Goal: Information Seeking & Learning: Learn about a topic

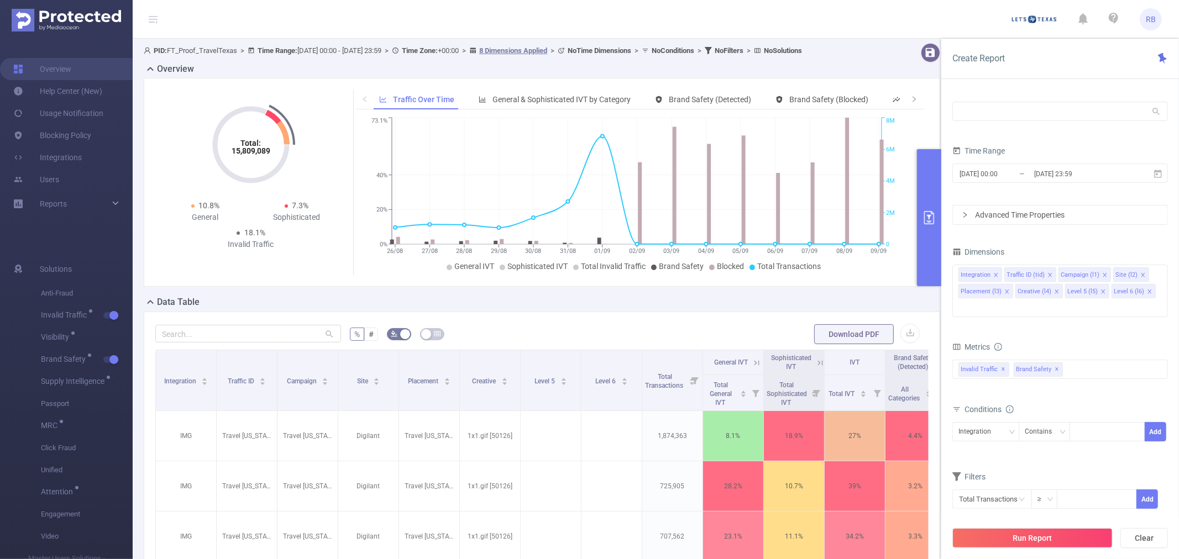
scroll to position [61, 0]
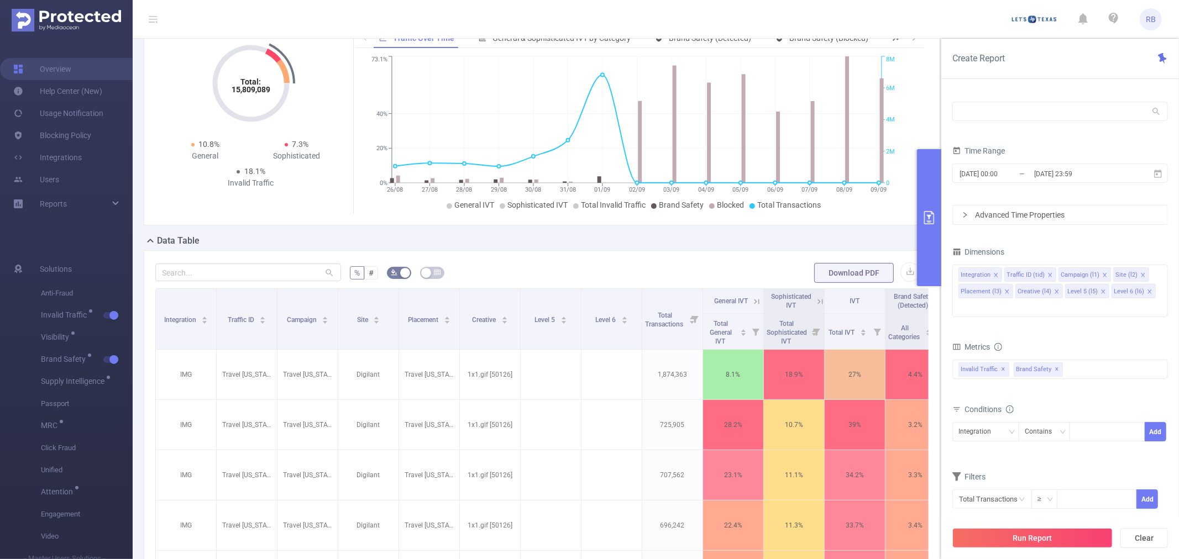
click at [929, 260] on button "primary" at bounding box center [929, 217] width 24 height 137
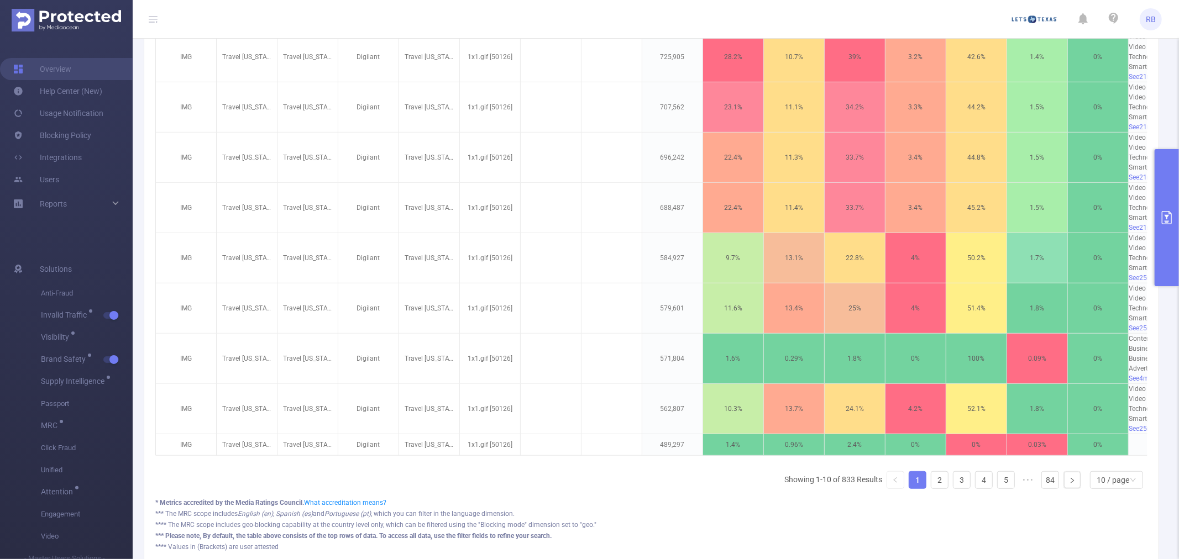
scroll to position [0, 186]
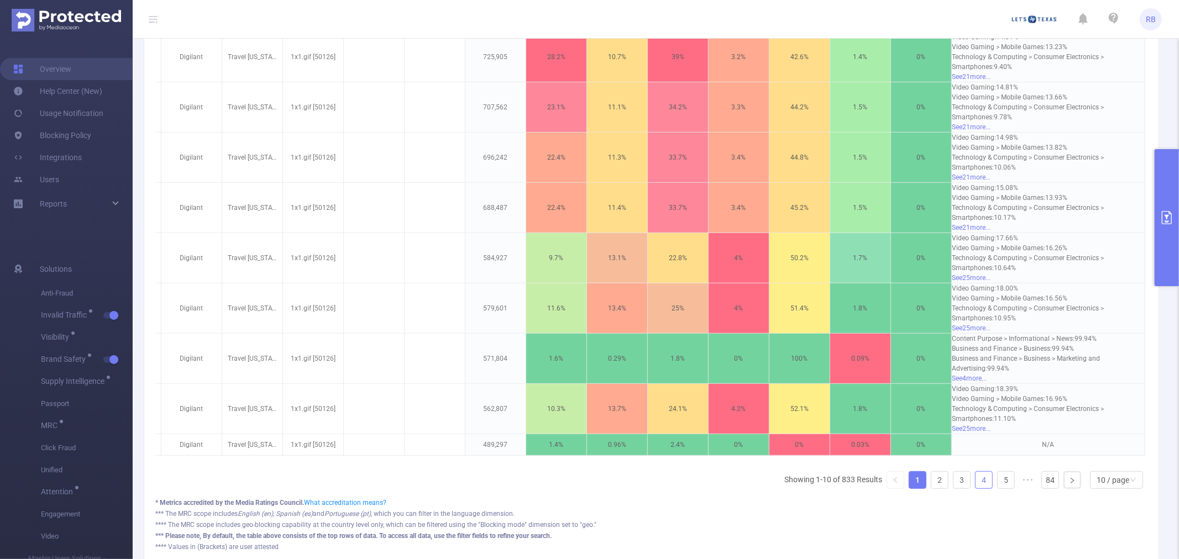
click at [976, 482] on link "4" at bounding box center [984, 480] width 17 height 17
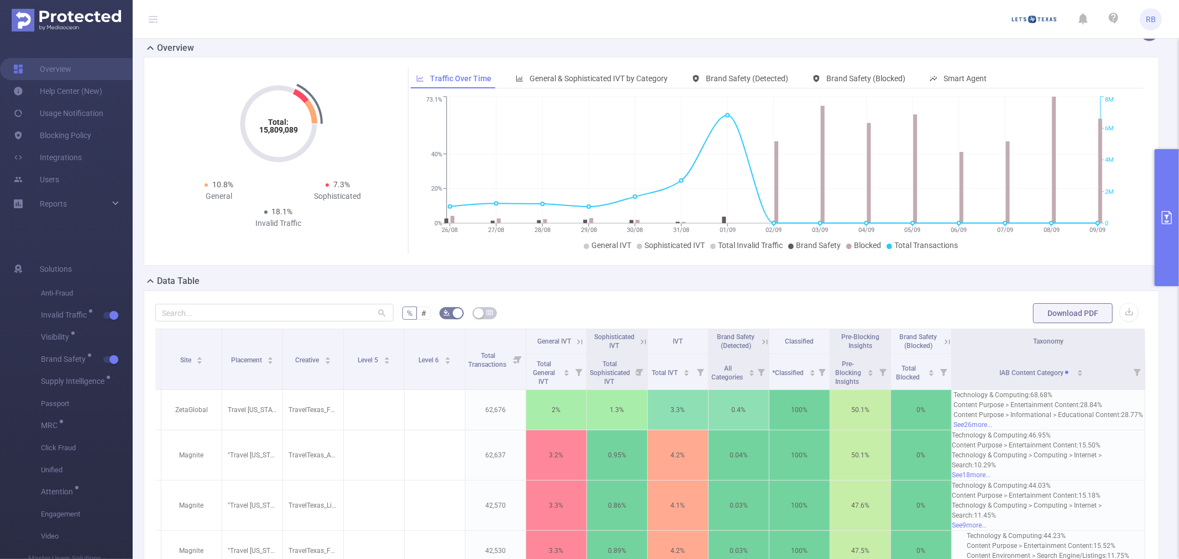
scroll to position [0, 0]
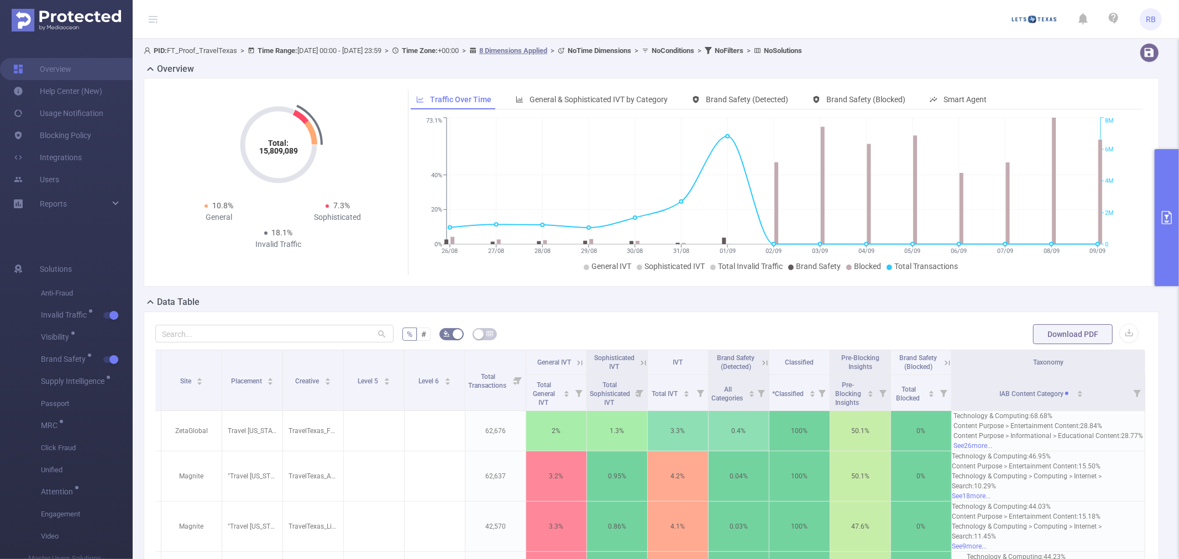
click at [1167, 208] on button "primary" at bounding box center [1167, 217] width 24 height 137
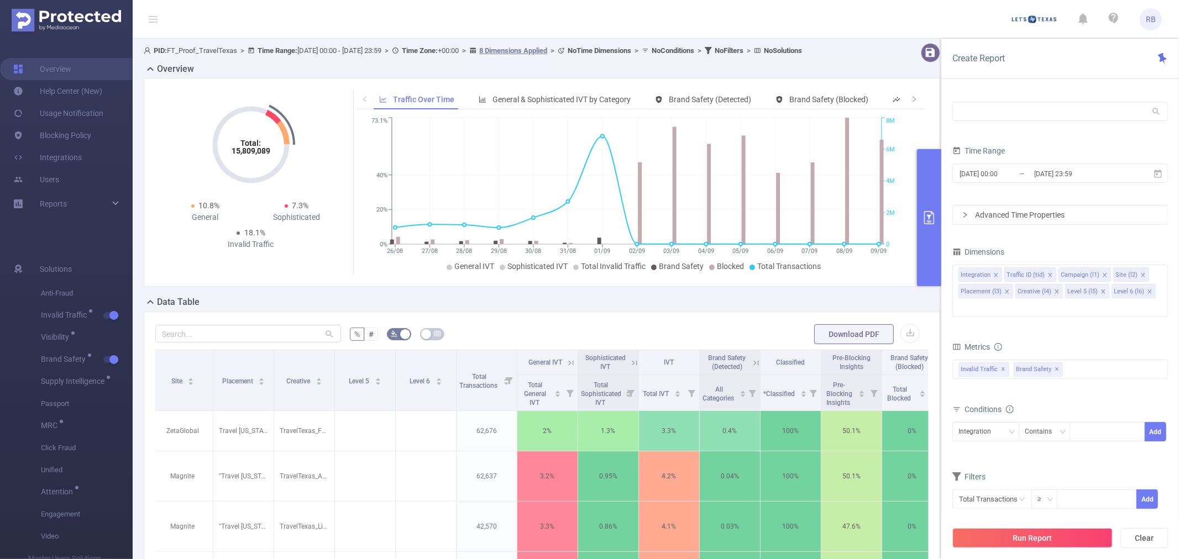
click at [1028, 122] on div at bounding box center [1060, 112] width 216 height 26
click at [1028, 116] on input "text" at bounding box center [1060, 111] width 216 height 19
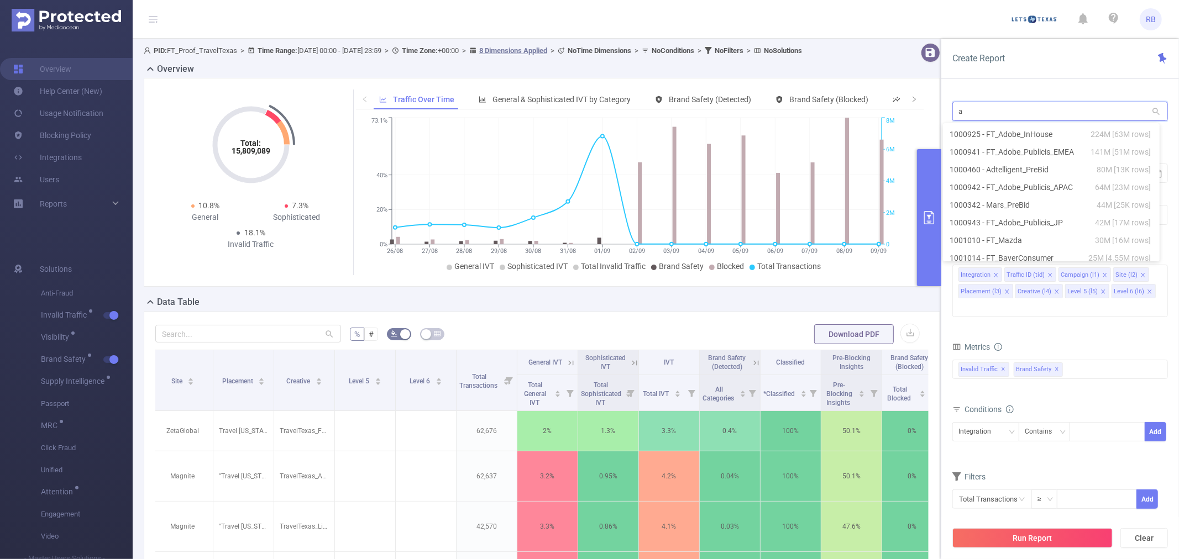
click at [1003, 117] on input "a" at bounding box center [1060, 111] width 216 height 19
type input "t"
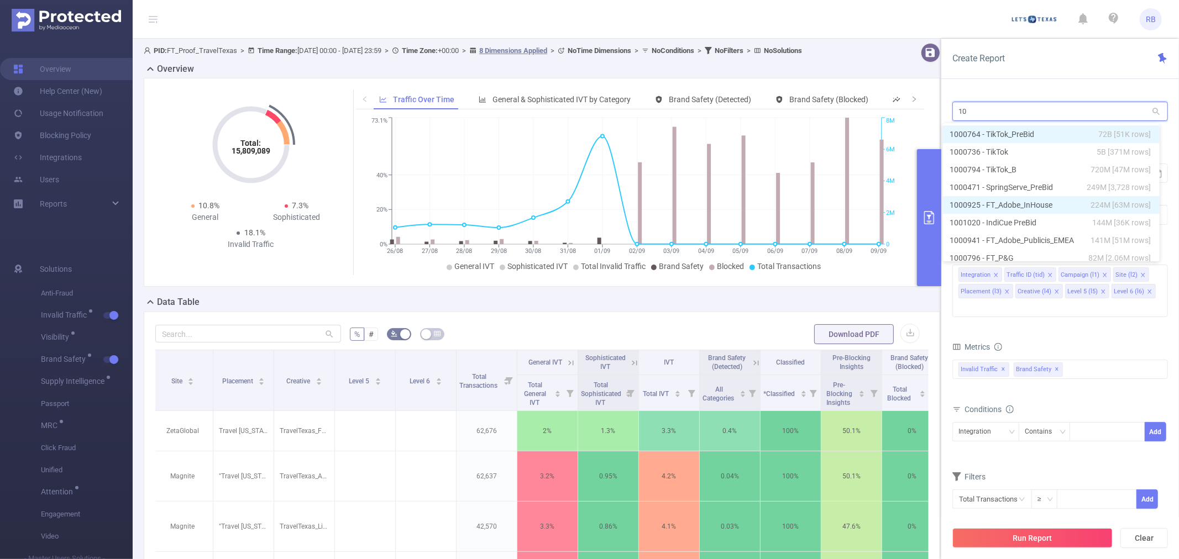
type input "100"
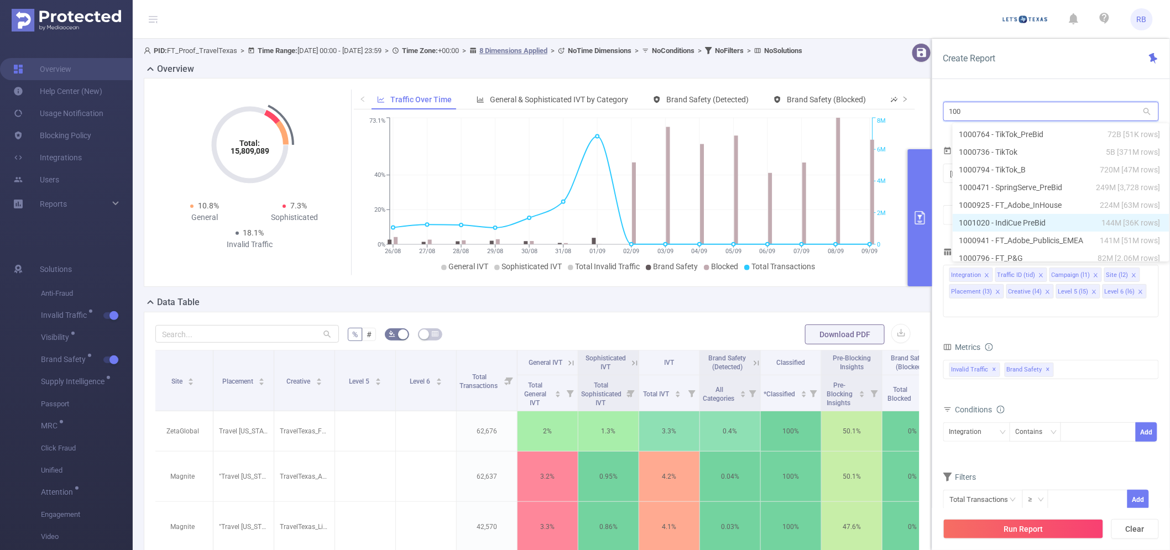
click at [973, 221] on li "1001020 - IndiCue PreBid 144M [36K rows]" at bounding box center [1060, 223] width 217 height 18
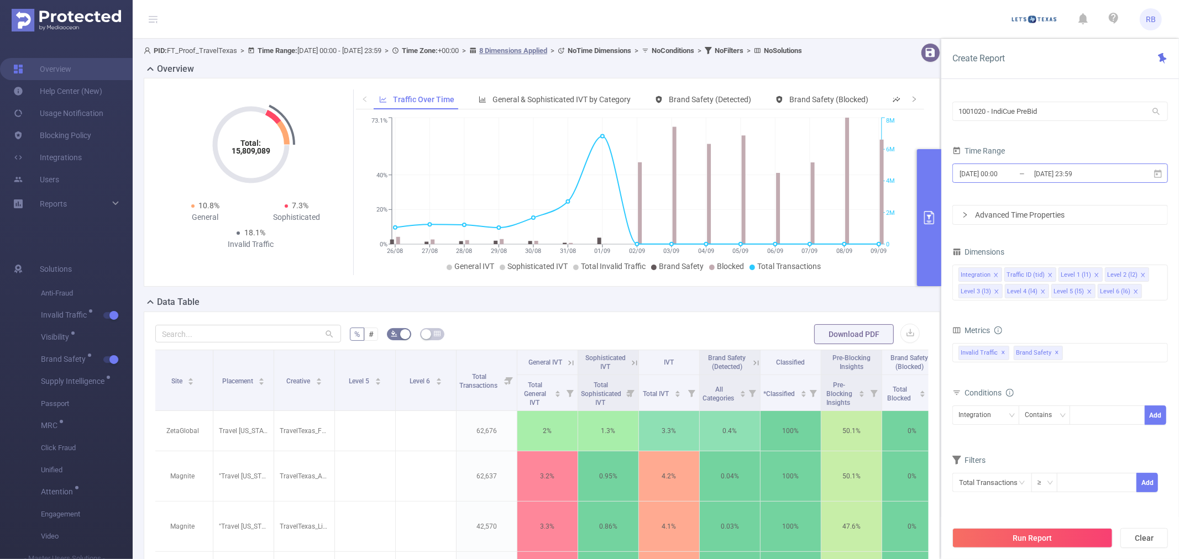
click at [1012, 175] on input "2025-08-26 00:00" at bounding box center [1003, 173] width 90 height 15
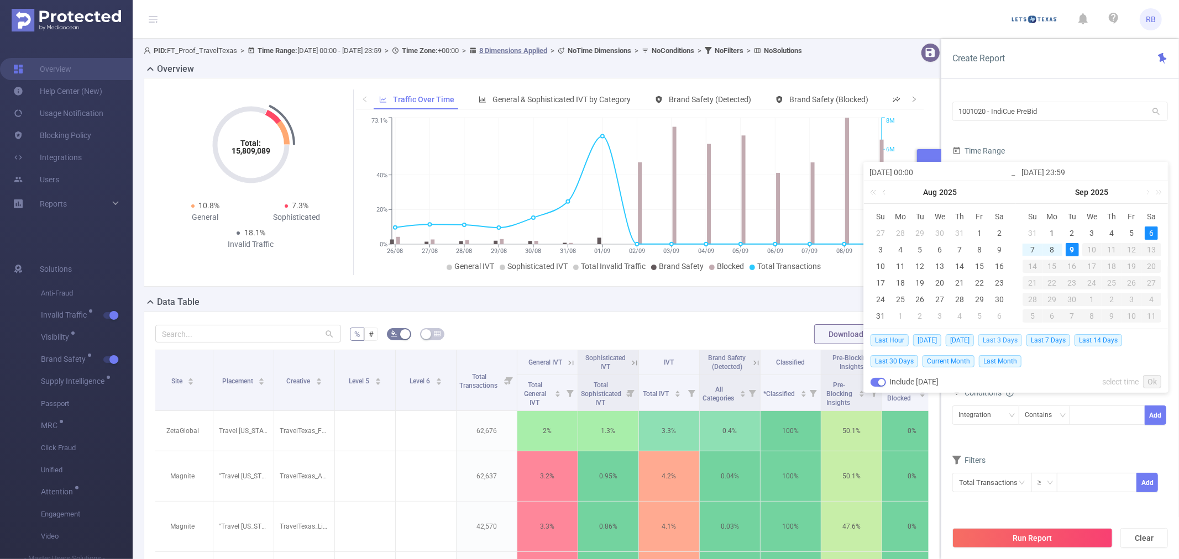
click at [1019, 341] on span "Last 3 Days" at bounding box center [1000, 340] width 44 height 12
type input "[DATE] 00:00"
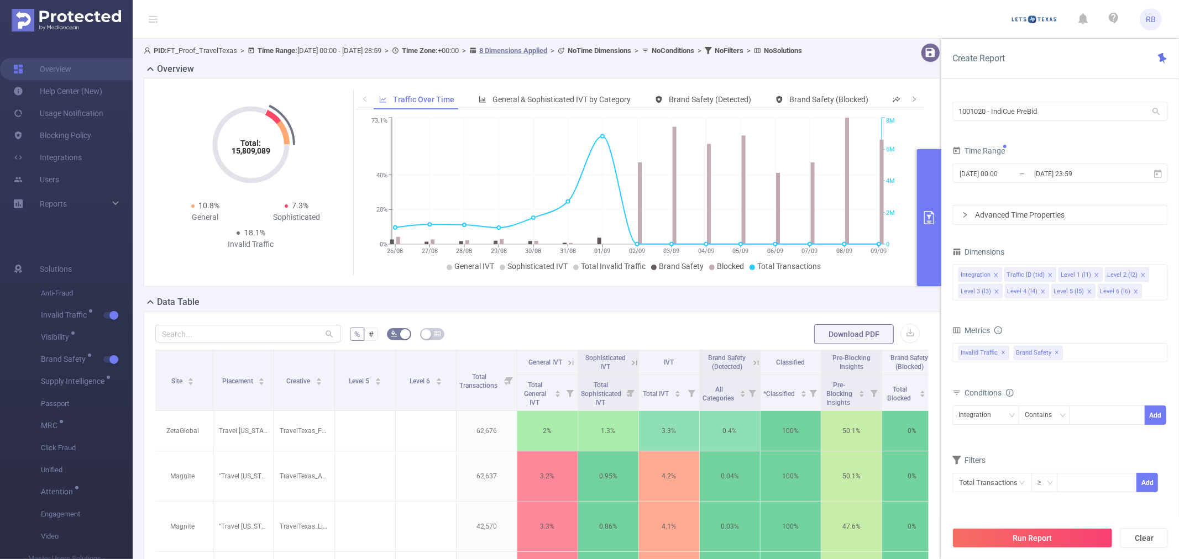
click at [1046, 535] on button "Run Report" at bounding box center [1032, 538] width 160 height 20
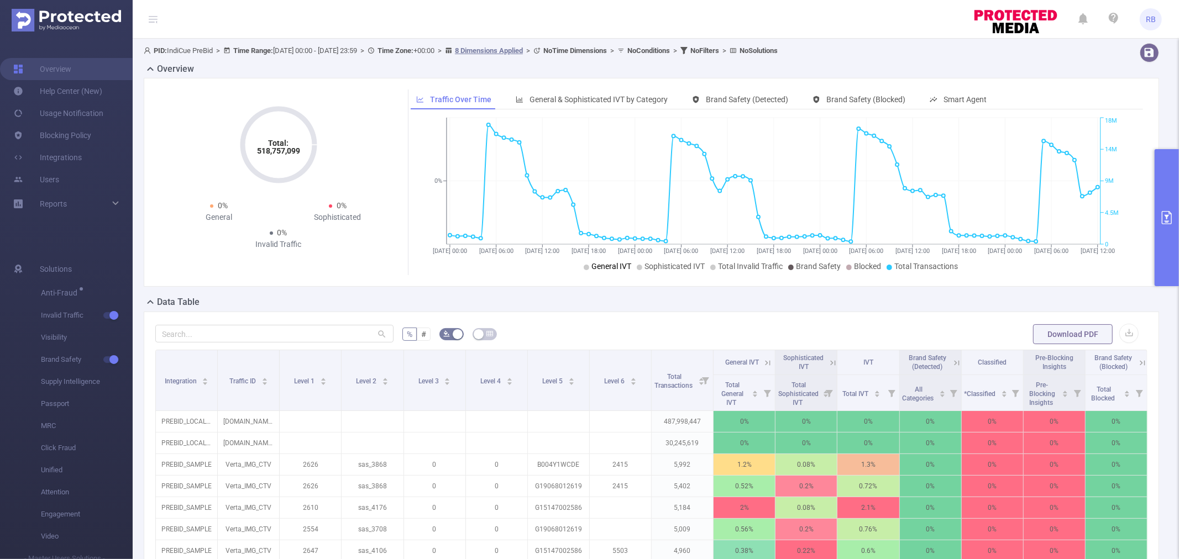
drag, startPoint x: 630, startPoint y: 269, endPoint x: 622, endPoint y: 268, distance: 8.3
click at [622, 268] on span "General IVT" at bounding box center [611, 266] width 40 height 9
click at [662, 266] on span "Sophisticated IVT" at bounding box center [675, 266] width 60 height 9
click at [815, 264] on span "Brand Safety" at bounding box center [818, 266] width 45 height 9
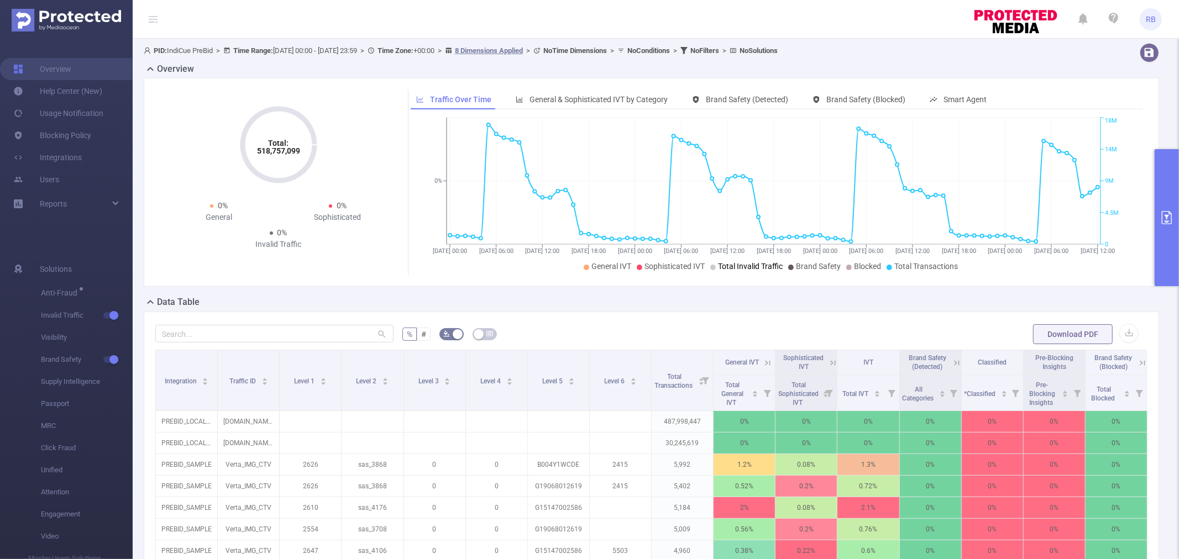
drag, startPoint x: 782, startPoint y: 269, endPoint x: 742, endPoint y: 269, distance: 39.8
click at [742, 269] on span "Total Invalid Traffic" at bounding box center [750, 266] width 65 height 9
click at [1165, 221] on icon "primary" at bounding box center [1166, 217] width 13 height 13
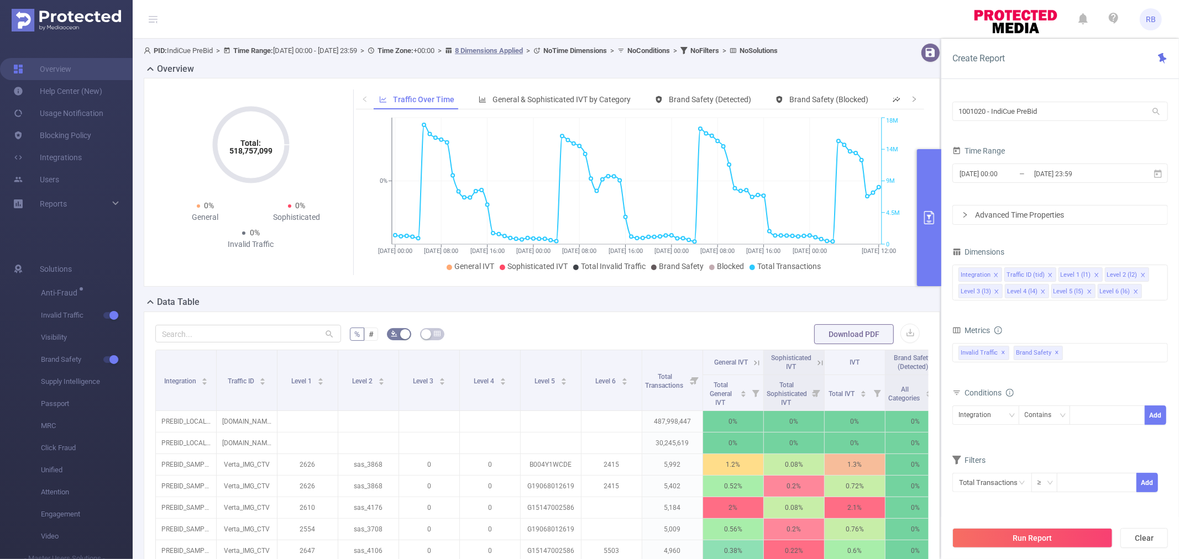
click at [928, 229] on button "primary" at bounding box center [929, 217] width 24 height 137
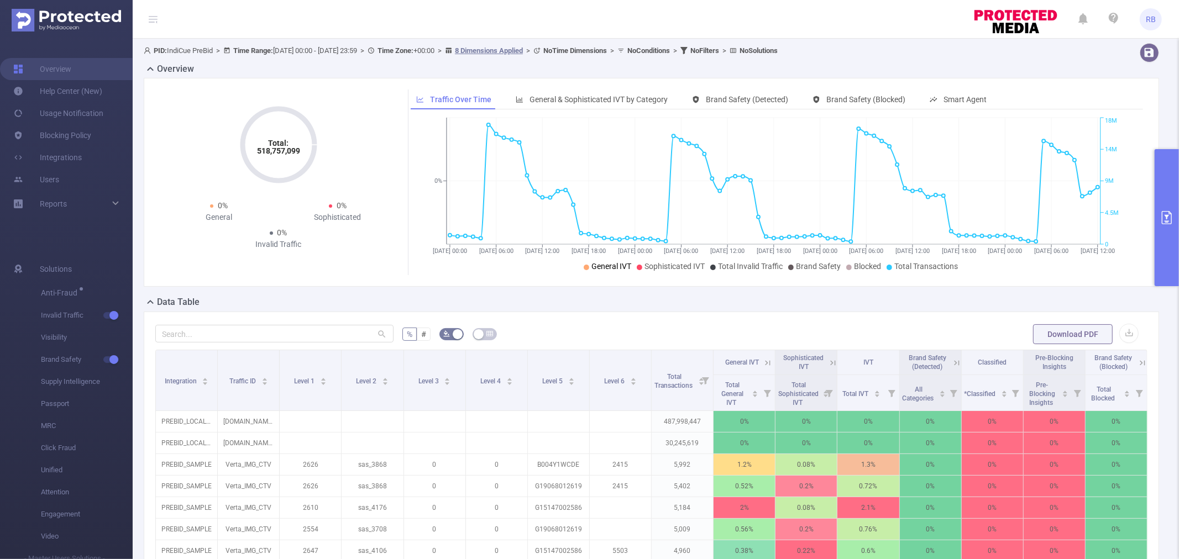
click at [604, 263] on span "General IVT" at bounding box center [611, 266] width 40 height 9
click at [606, 266] on span "General IVT" at bounding box center [611, 266] width 40 height 9
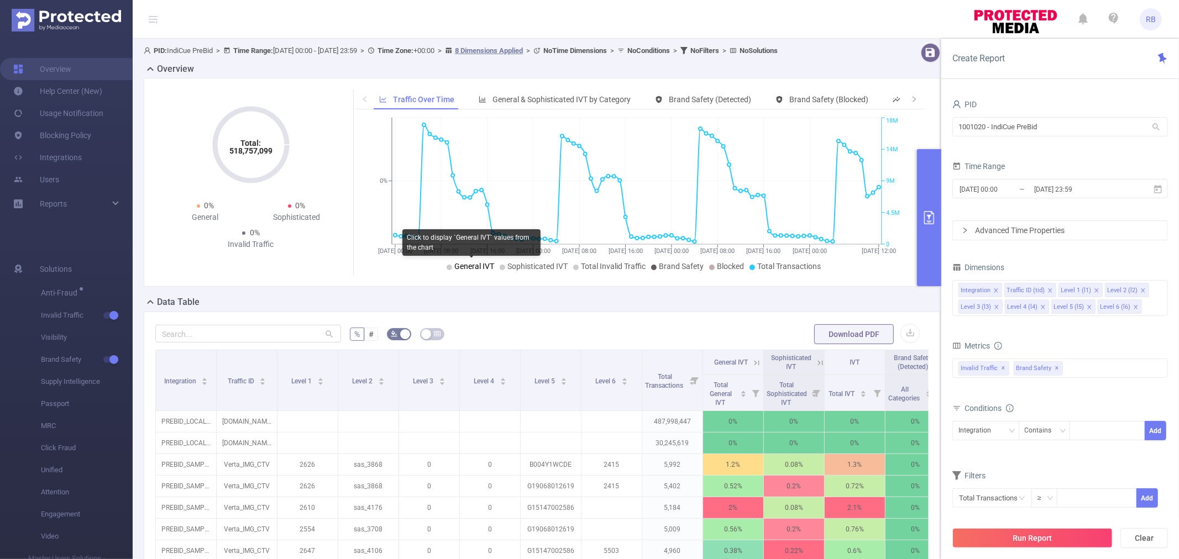
click at [467, 270] on span "General IVT" at bounding box center [474, 266] width 40 height 9
click at [501, 268] on icon at bounding box center [503, 268] width 6 height 6
click at [630, 266] on span "Total Invalid Traffic" at bounding box center [613, 266] width 65 height 9
click at [996, 113] on div "PID" at bounding box center [1060, 106] width 216 height 18
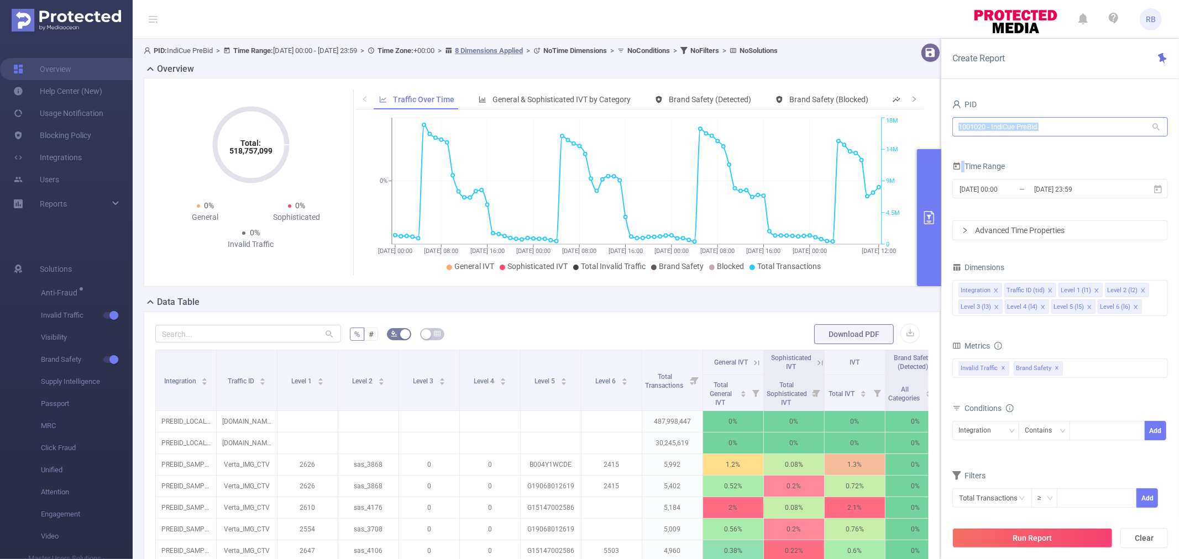
click at [996, 123] on input "1001020 - IndiCue PreBid" at bounding box center [1060, 126] width 216 height 19
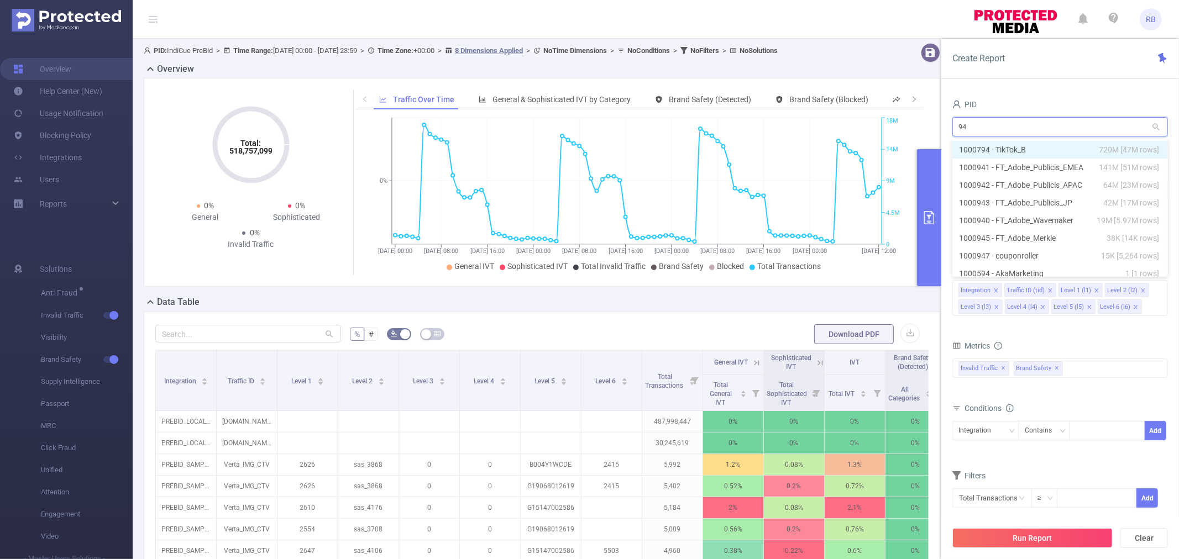
type input "941"
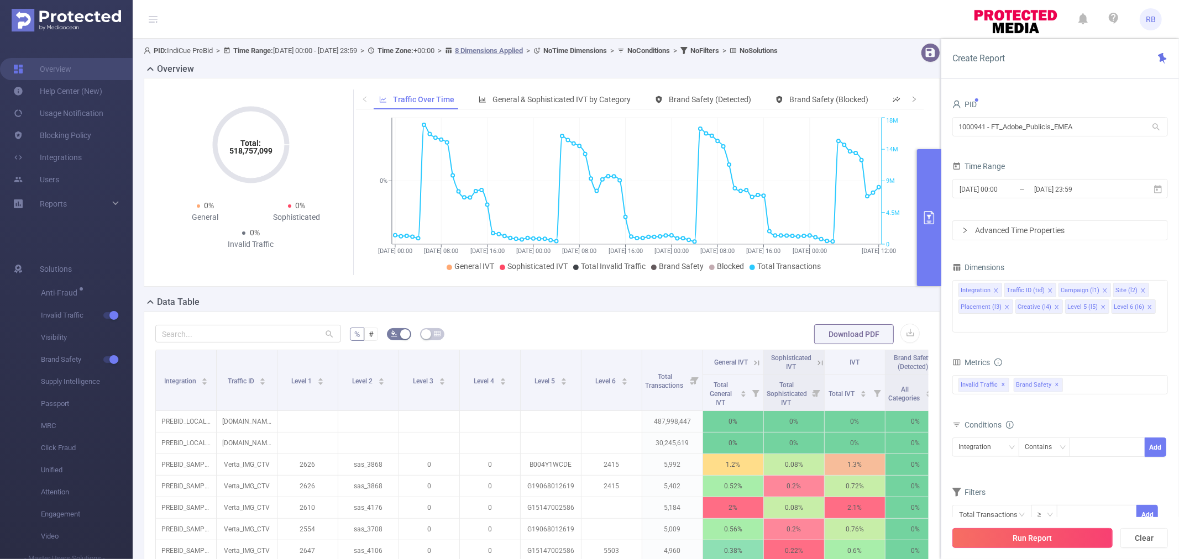
click at [1061, 537] on button "Run Report" at bounding box center [1032, 538] width 160 height 20
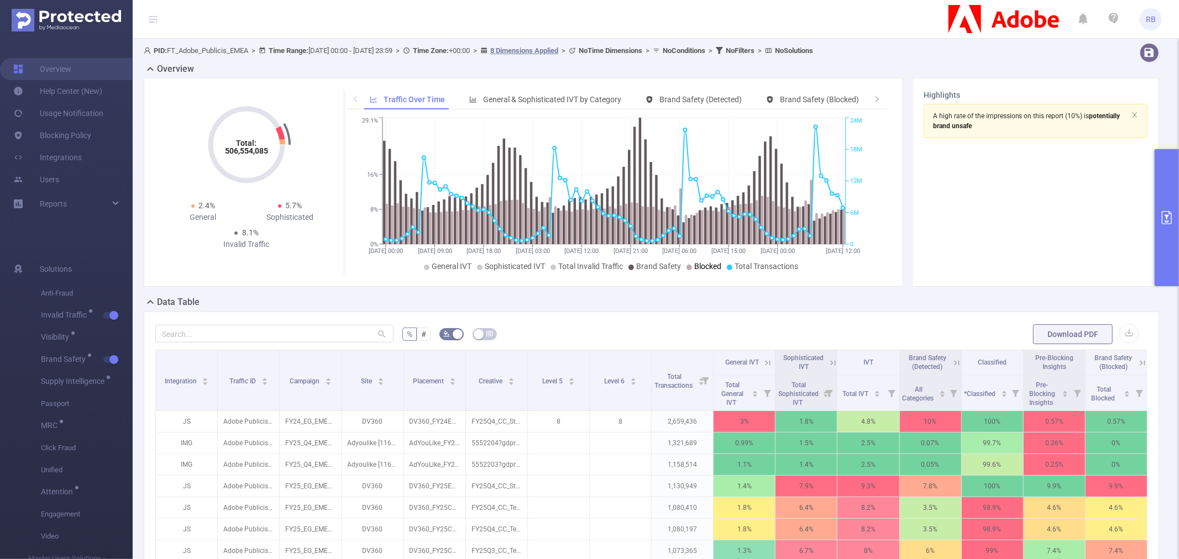
click at [1165, 212] on icon "primary" at bounding box center [1166, 217] width 13 height 13
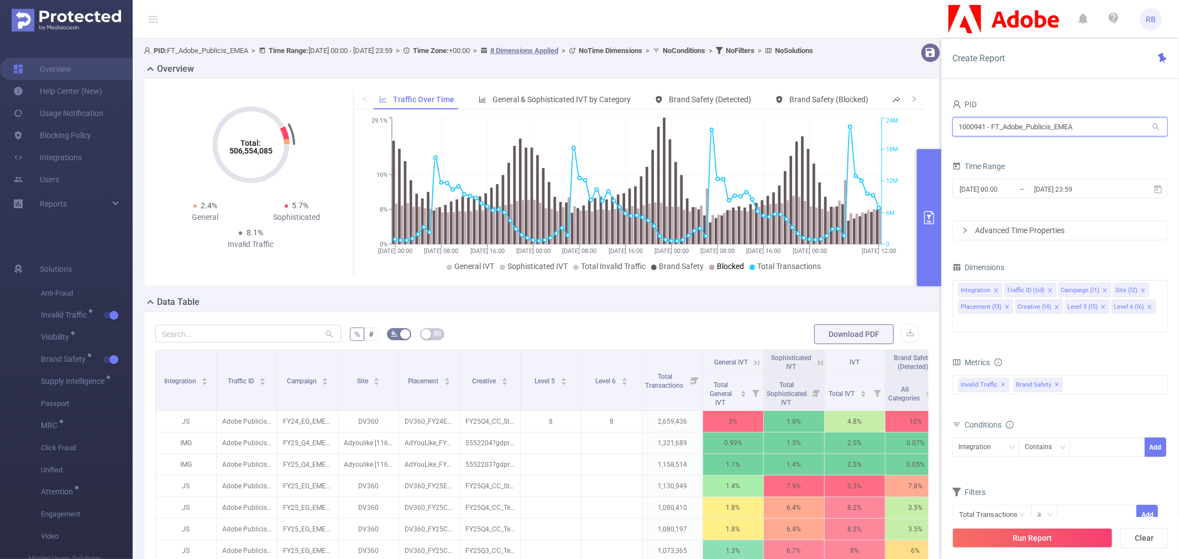
click at [1006, 123] on input "1000941 - FT_Adobe_Publicis_EMEA" at bounding box center [1060, 126] width 216 height 19
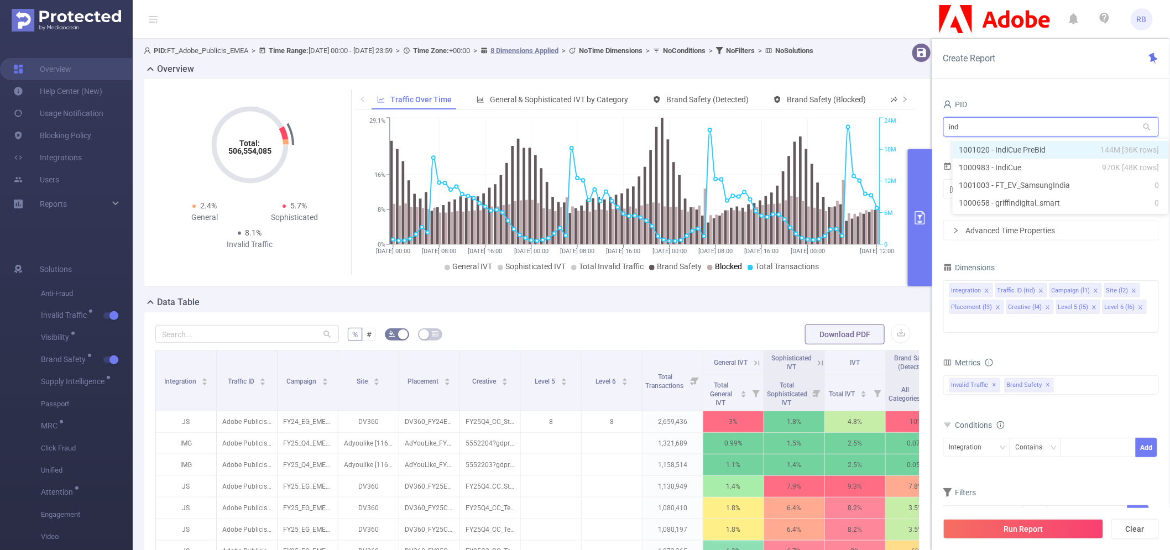
type input "indi"
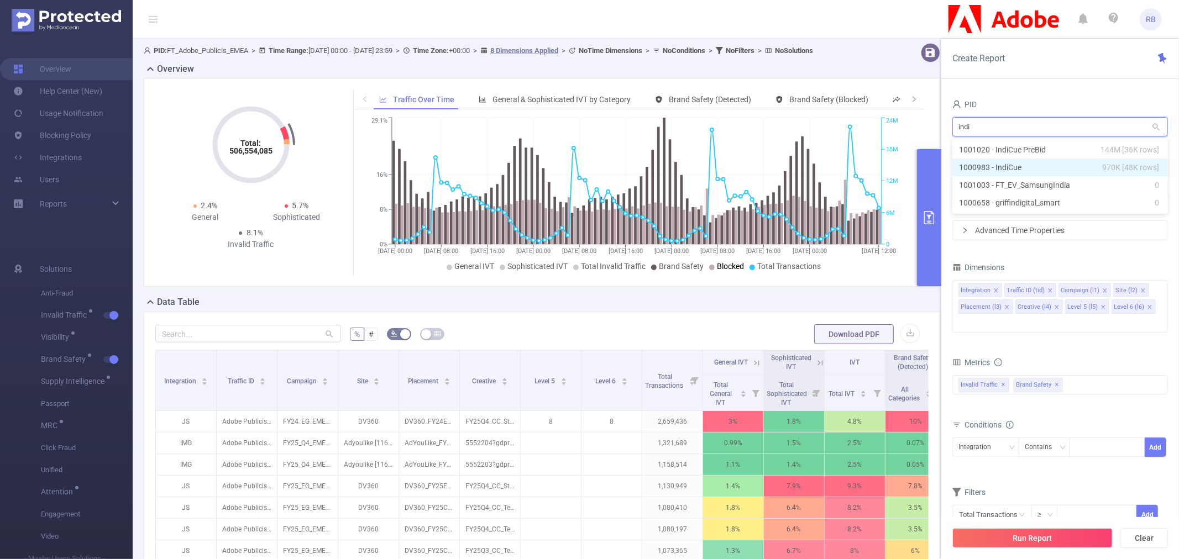
click at [1036, 170] on li "1000983 - IndiCue 970K [48K rows]" at bounding box center [1060, 168] width 216 height 18
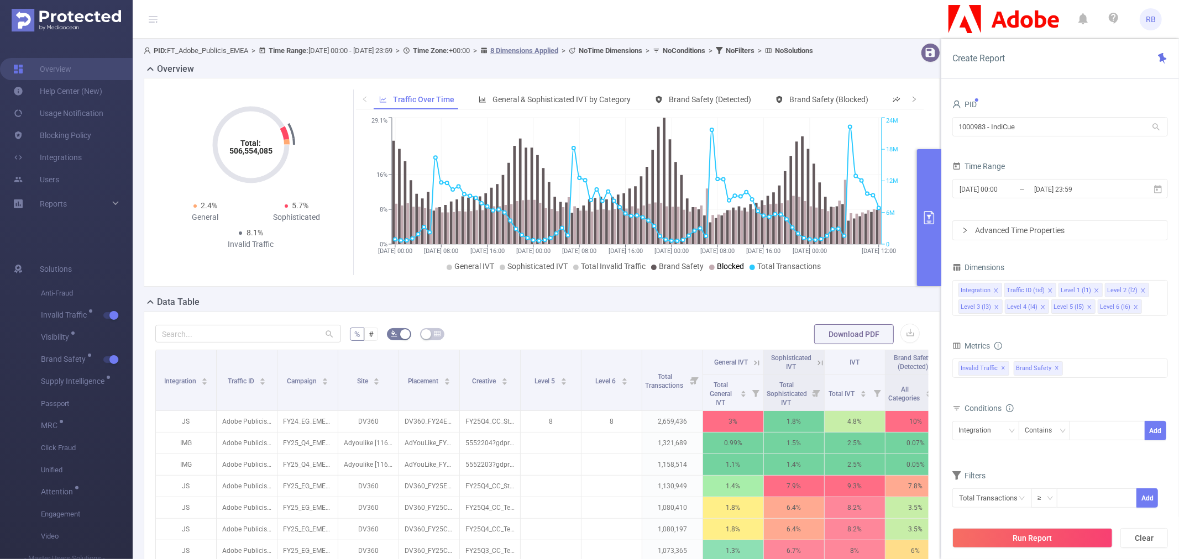
click at [1023, 549] on div "Run Report Clear" at bounding box center [1060, 538] width 238 height 42
click at [1023, 535] on button "Run Report" at bounding box center [1032, 538] width 160 height 20
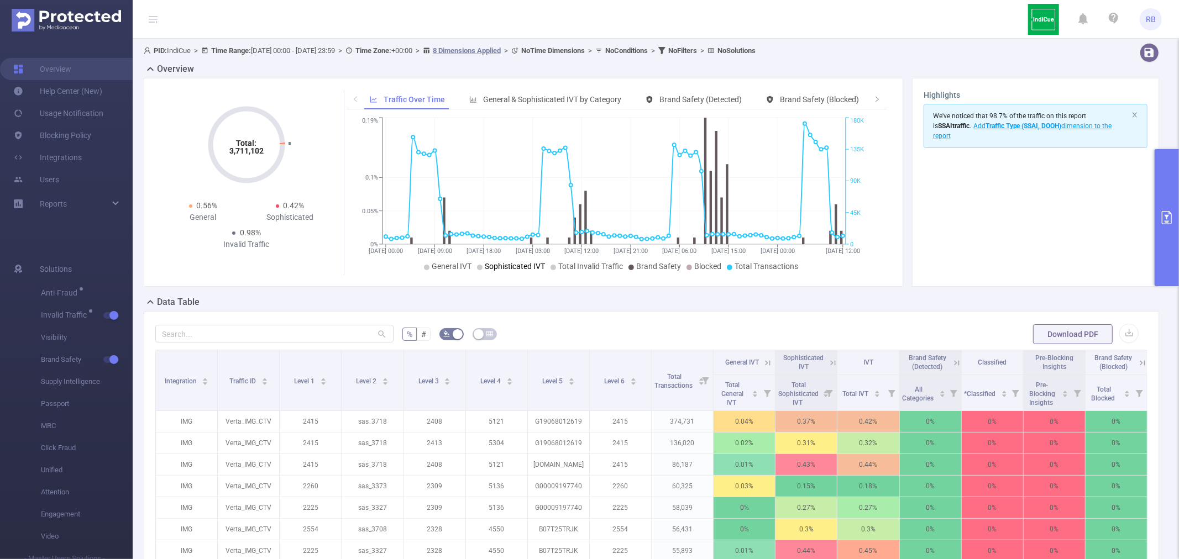
drag, startPoint x: 1172, startPoint y: 208, endPoint x: 1128, endPoint y: 223, distance: 46.7
click at [1172, 208] on button "primary" at bounding box center [1167, 217] width 24 height 137
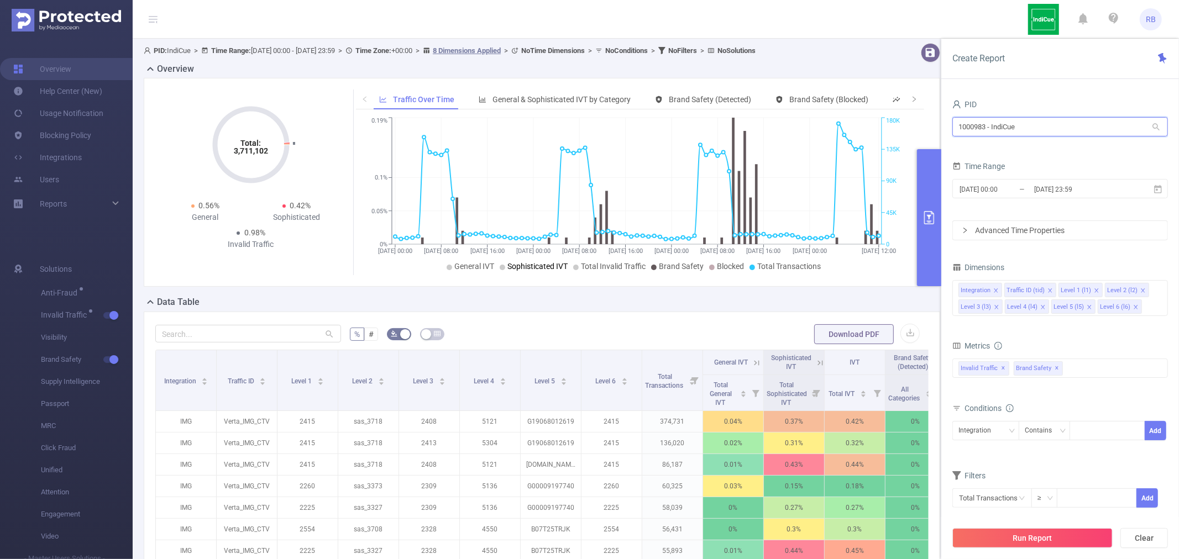
click at [999, 133] on input "1000983 - IndiCue" at bounding box center [1060, 126] width 216 height 19
click at [1020, 145] on li "1000983 - IndiCue 970K [48K rows]" at bounding box center [1060, 150] width 216 height 18
click at [1068, 249] on div "PID 1000983 - IndiCue 1000983 - IndiCue Time Range [DATE] 00:00 _ [DATE] 23:59 …" at bounding box center [1060, 310] width 216 height 426
click at [1059, 364] on span "Brand Safety ✕" at bounding box center [1038, 369] width 49 height 14
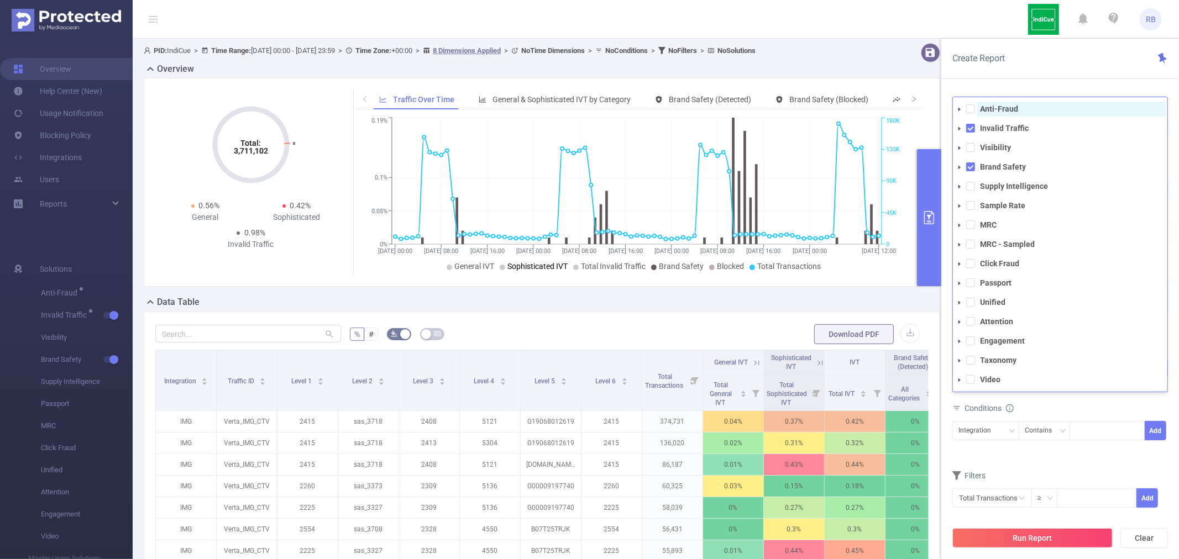
click at [986, 106] on strong "Anti-Fraud" at bounding box center [999, 108] width 38 height 9
click at [979, 149] on span "Visibility" at bounding box center [1071, 147] width 189 height 15
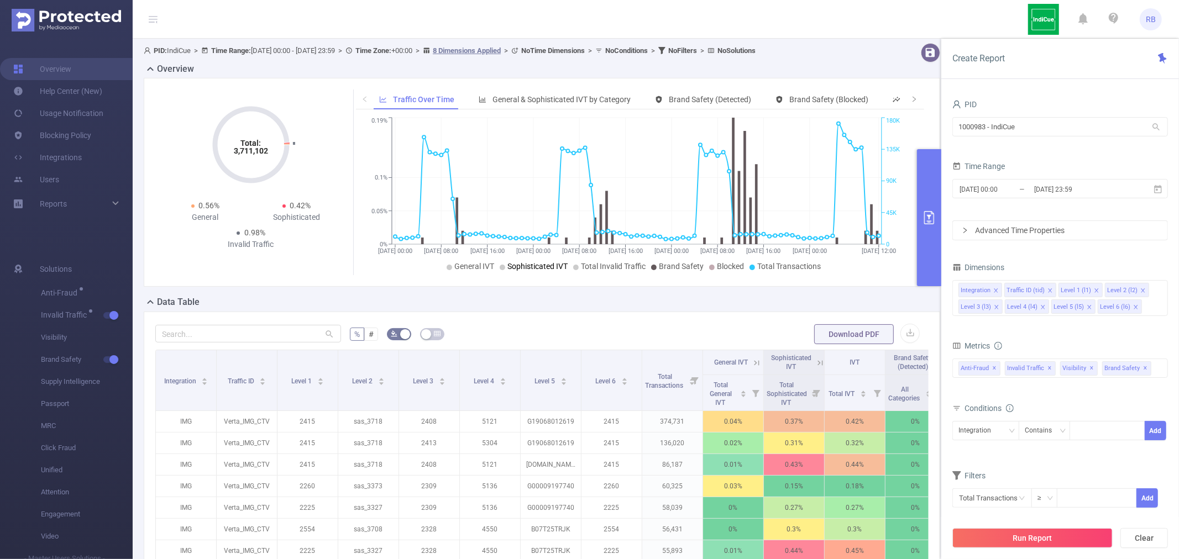
click at [997, 93] on div "PID 1000983 - IndiCue 1000983 - IndiCue Time Range [DATE] 00:00 _ [DATE] 23:59 …" at bounding box center [1060, 332] width 238 height 493
click at [1003, 539] on button "Run Report" at bounding box center [1032, 538] width 160 height 20
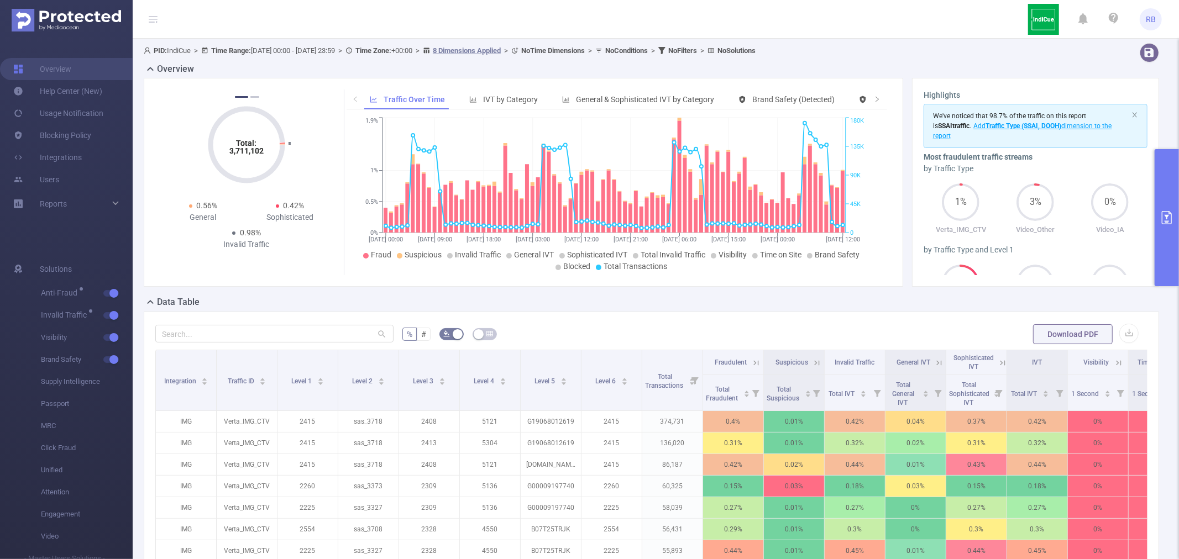
click at [1165, 256] on button "primary" at bounding box center [1167, 217] width 24 height 137
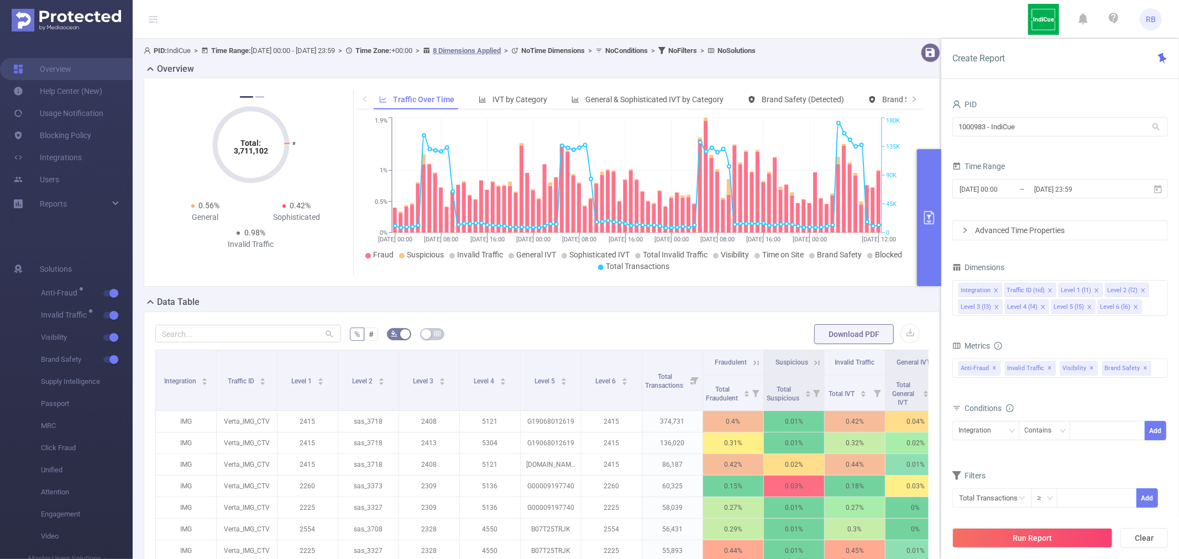
click at [1048, 224] on div "Advanced Time Properties" at bounding box center [1060, 230] width 214 height 19
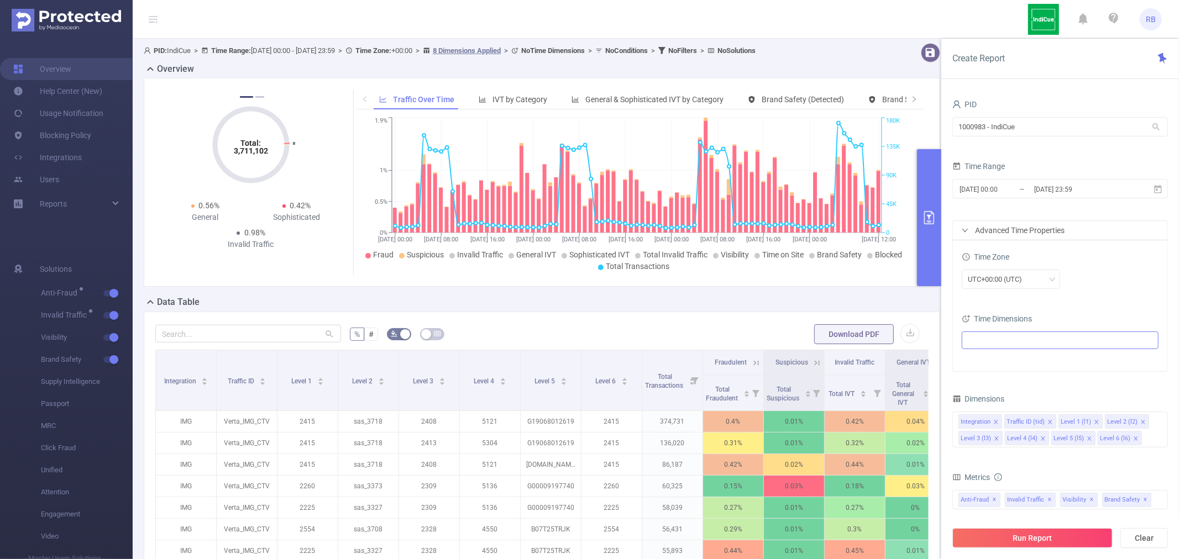
click at [1031, 347] on ul at bounding box center [1056, 340] width 182 height 17
click at [970, 379] on icon "icon: caret-down" at bounding box center [971, 381] width 2 height 4
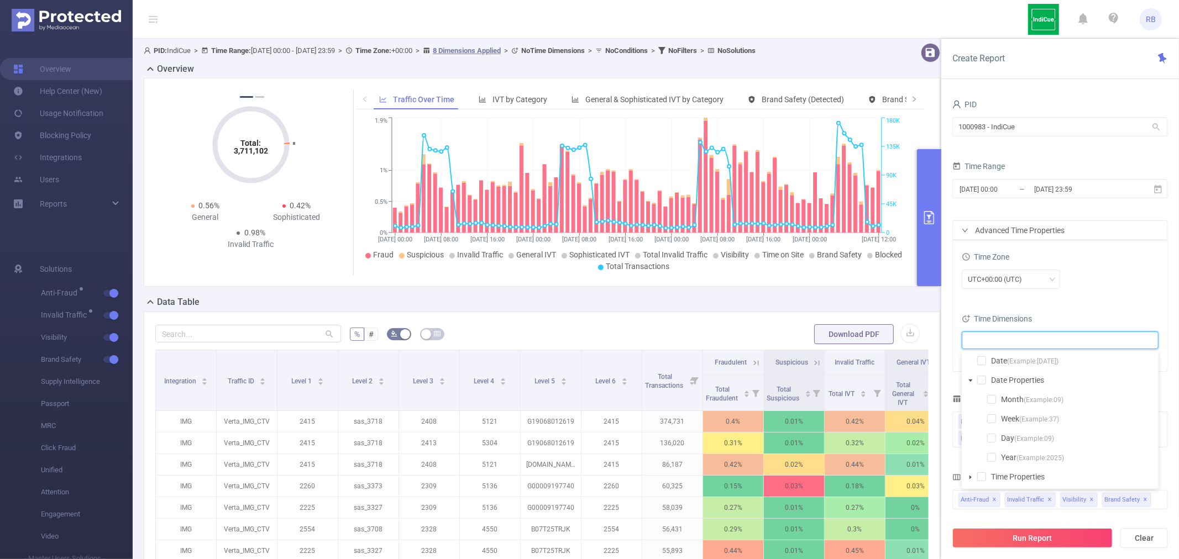
click at [965, 476] on span at bounding box center [970, 477] width 13 height 13
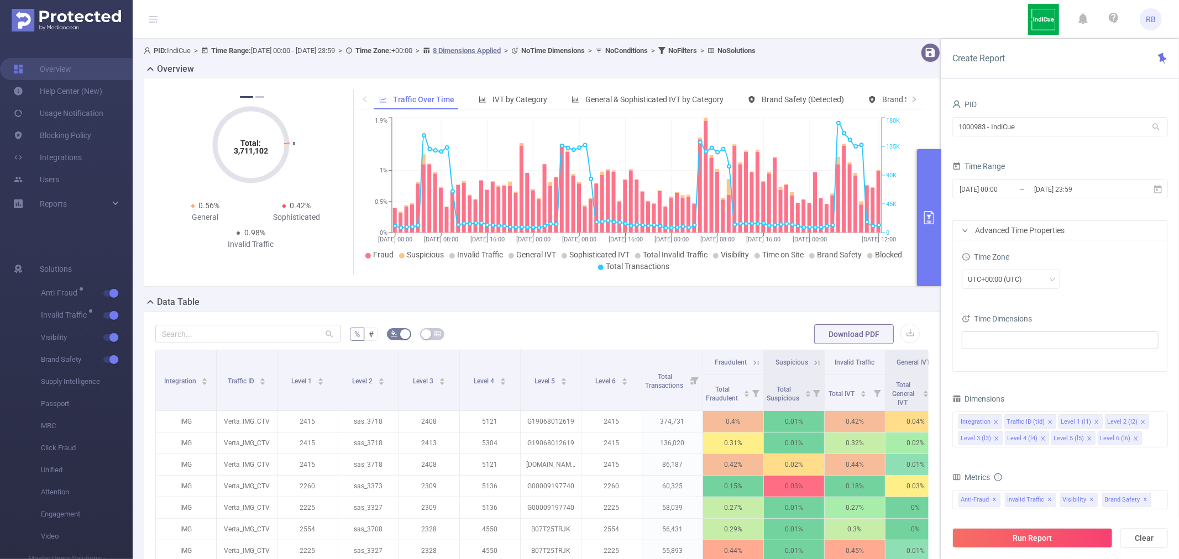
click at [1063, 311] on div "Time Zone UTC+00:00 (UTC) Time Dimensions" at bounding box center [1060, 305] width 214 height 131
click at [933, 219] on icon "primary" at bounding box center [929, 217] width 13 height 13
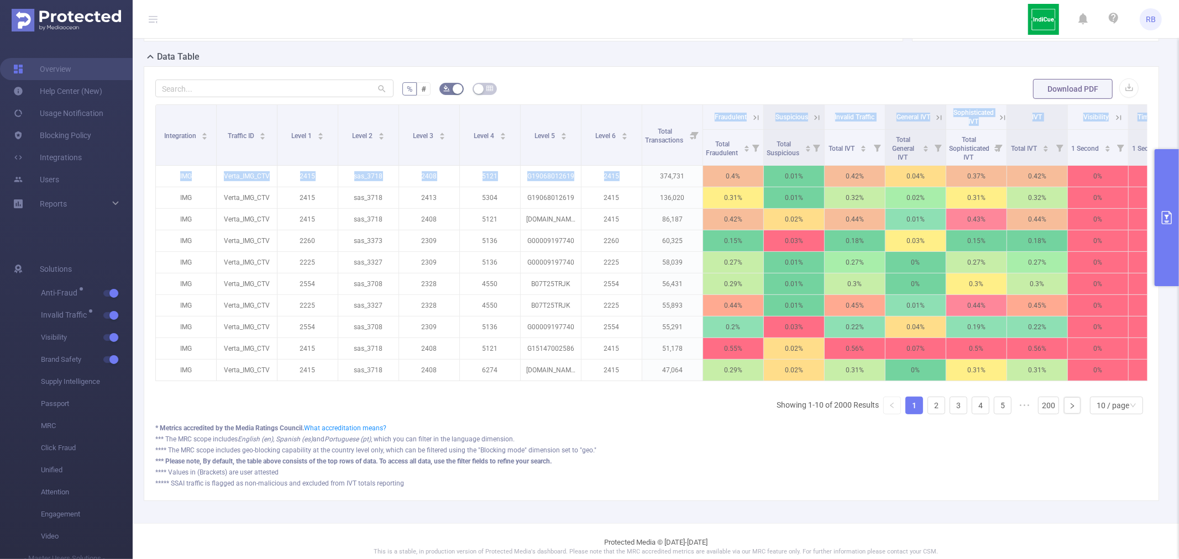
drag, startPoint x: 656, startPoint y: 169, endPoint x: 664, endPoint y: 384, distance: 214.6
click at [664, 384] on div "Integration Traffic ID Level 1 Level 2 Level 3 Level 4 Level 5 Level 6 Total Tr…" at bounding box center [651, 246] width 992 height 284
click at [664, 416] on div "Integration Traffic ID Level 1 Level 2 Level 3 Level 4 Level 5 Level 6 Total Tr…" at bounding box center [651, 263] width 992 height 319
click at [528, 178] on p "G19068012619" at bounding box center [551, 176] width 60 height 21
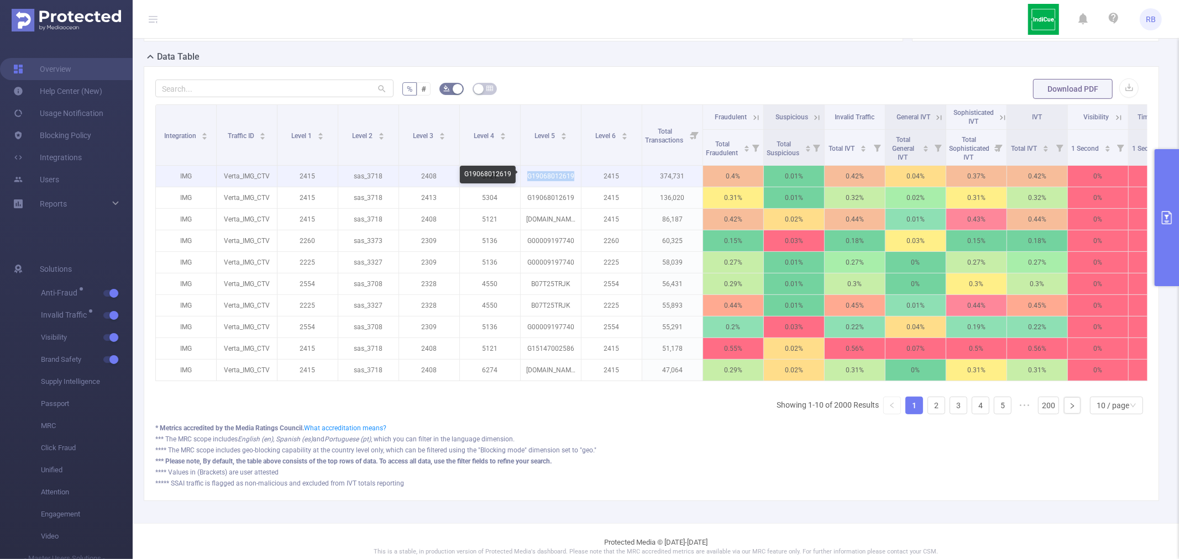
click at [528, 178] on p "G19068012619" at bounding box center [551, 176] width 60 height 21
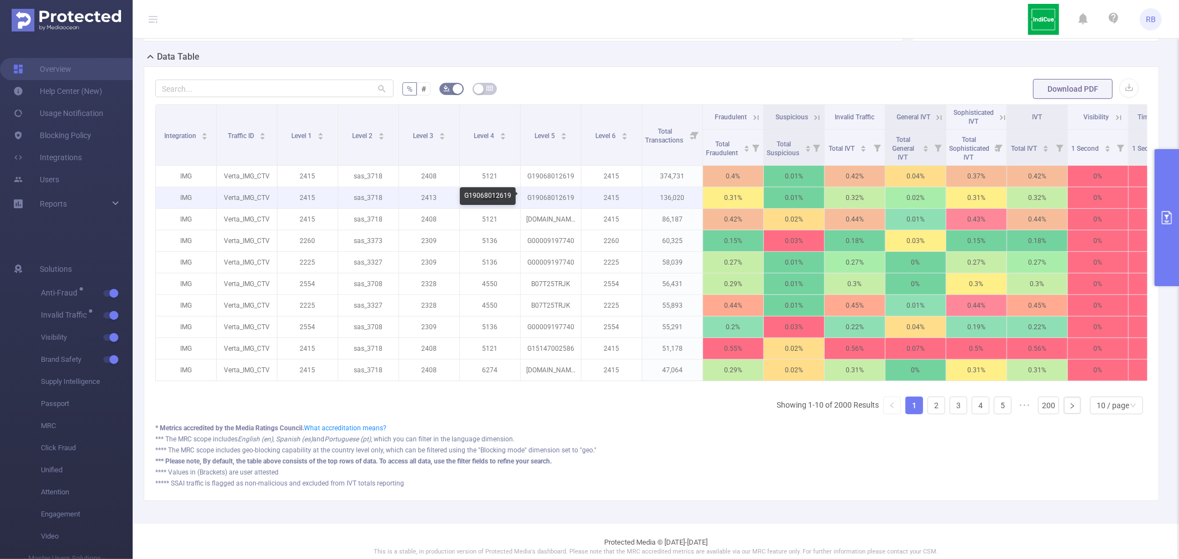
click at [538, 196] on p "G19068012619" at bounding box center [551, 197] width 60 height 21
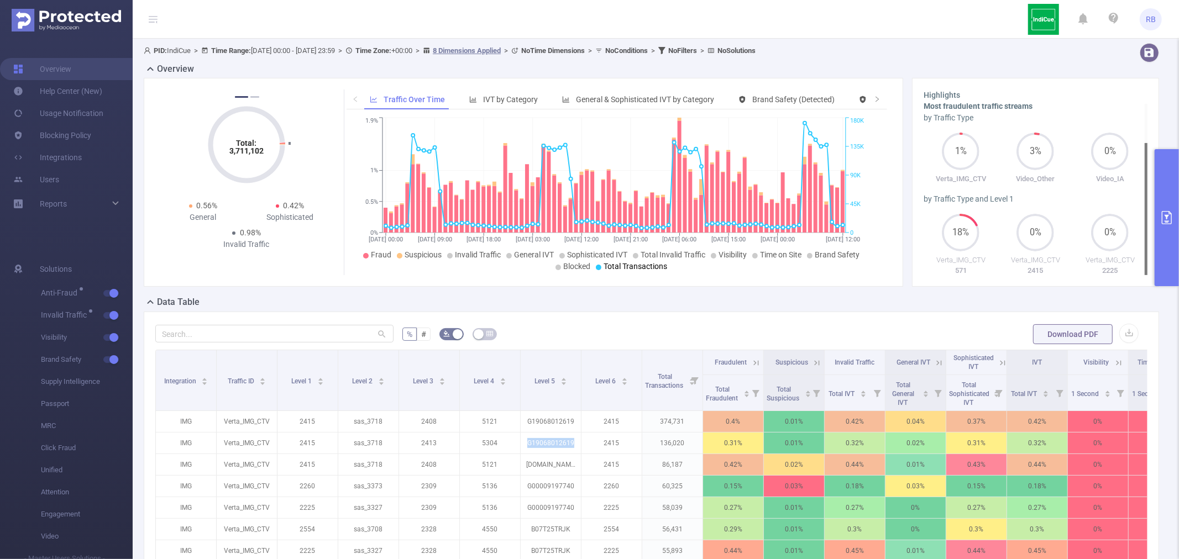
click at [1145, 217] on div at bounding box center [1146, 209] width 3 height 132
drag, startPoint x: 1175, startPoint y: 226, endPoint x: 1169, endPoint y: 227, distance: 5.8
click at [1174, 226] on button "primary" at bounding box center [1167, 217] width 24 height 137
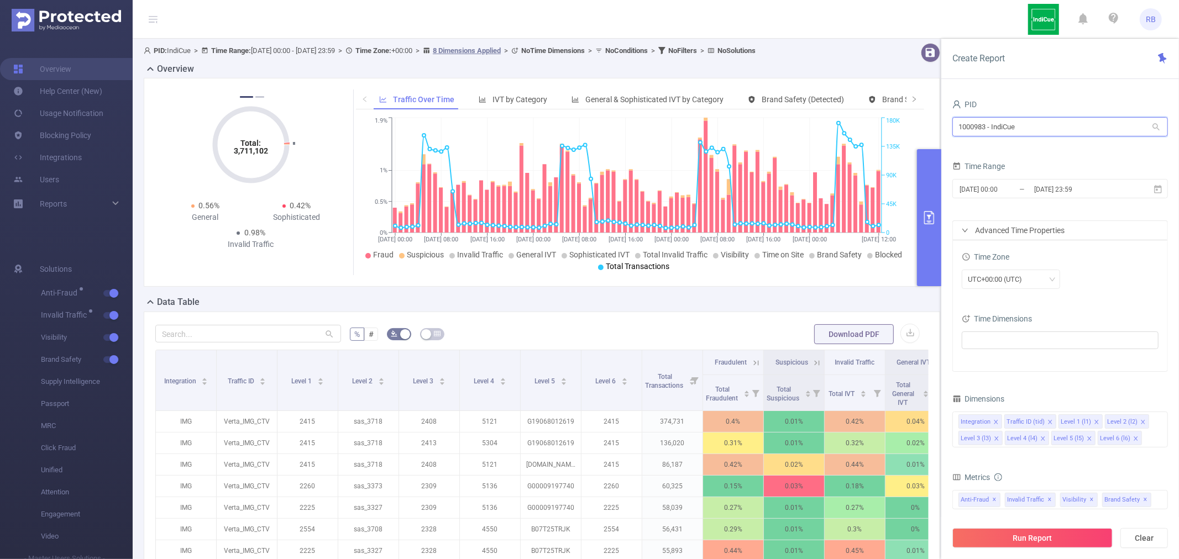
click at [993, 125] on input "1000983 - IndiCue" at bounding box center [1060, 126] width 216 height 19
click at [993, 127] on input "1000983 - IndiCue" at bounding box center [1060, 126] width 216 height 19
click at [1031, 398] on div "Dimensions" at bounding box center [1060, 400] width 216 height 18
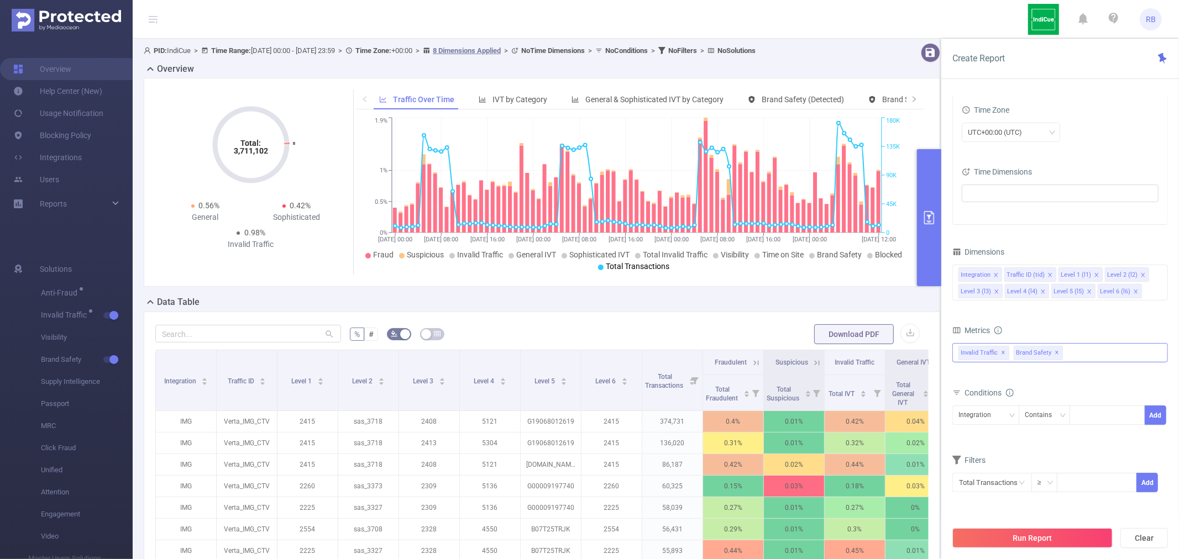
click at [1073, 360] on div "Anti-Fraud Invalid Traffic Visibility Brand Safety Supply Intelligence Sample R…" at bounding box center [1060, 352] width 216 height 19
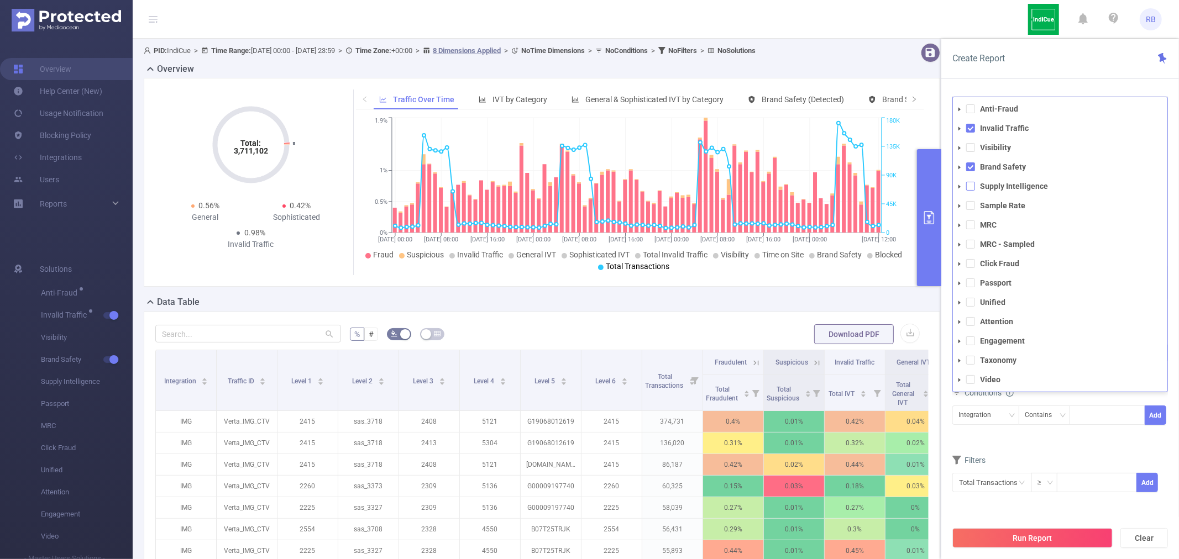
click at [971, 186] on span at bounding box center [970, 186] width 9 height 9
click at [973, 203] on span at bounding box center [970, 205] width 9 height 9
click at [971, 227] on span at bounding box center [970, 225] width 9 height 9
click at [971, 253] on ul "Anti-Fraud Invalid Traffic Visibility Brand Safety Supply Intelligence Sample R…" at bounding box center [1060, 245] width 214 height 286
click at [971, 248] on span at bounding box center [970, 244] width 9 height 9
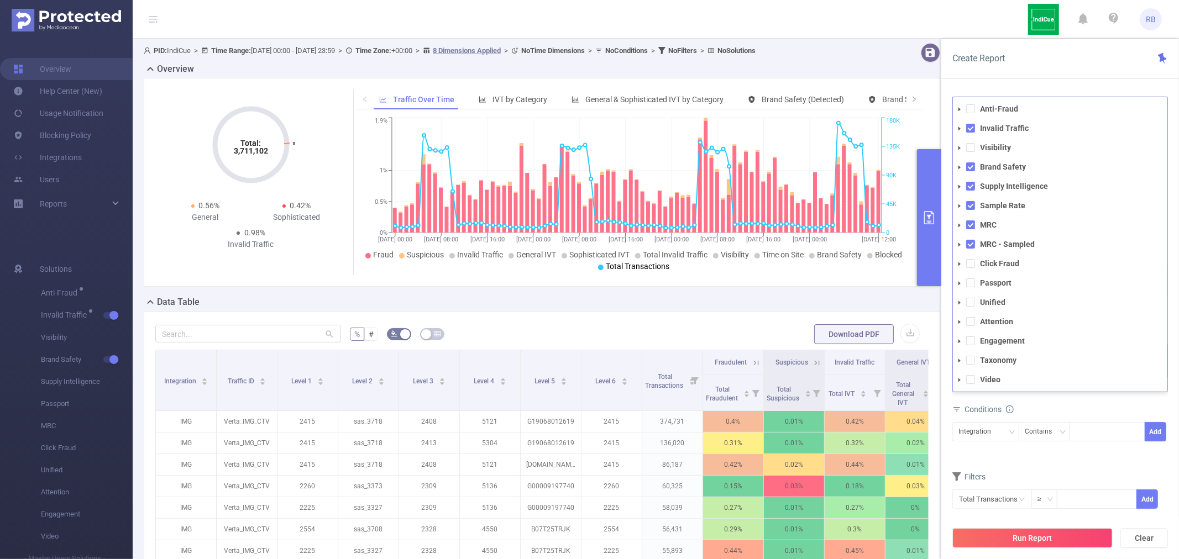
click at [970, 270] on li "Click Fraud" at bounding box center [1060, 263] width 214 height 15
click at [970, 265] on span at bounding box center [970, 263] width 9 height 9
click at [972, 282] on span at bounding box center [970, 283] width 9 height 9
click at [972, 301] on span at bounding box center [970, 302] width 9 height 9
click at [971, 318] on span at bounding box center [970, 321] width 9 height 9
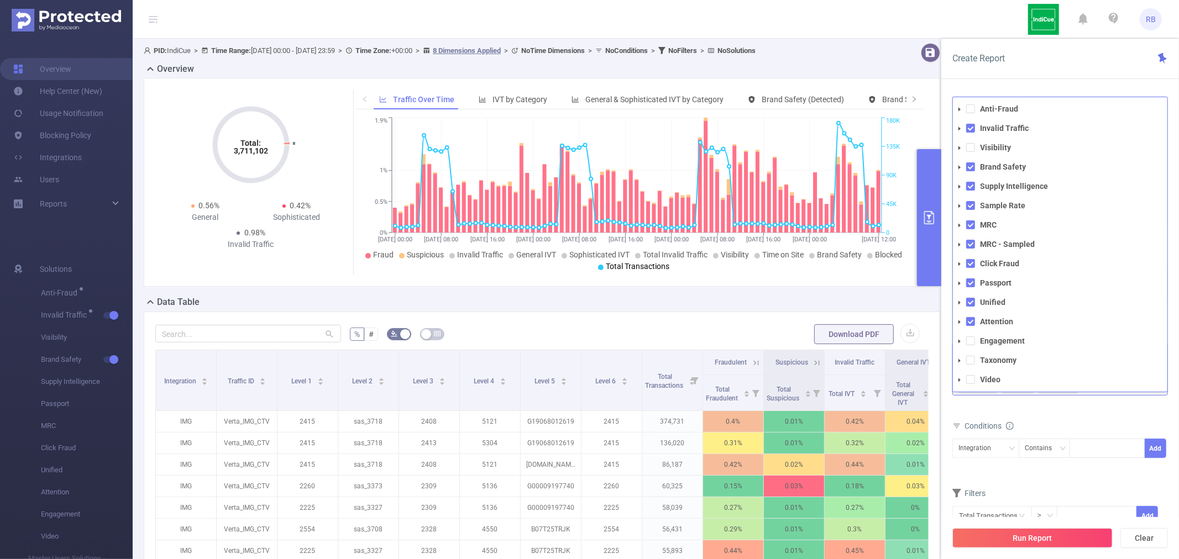
click at [970, 349] on ul "Anti-Fraud Invalid Traffic Visibility Brand Safety Supply Intelligence Sample R…" at bounding box center [1060, 245] width 214 height 286
click at [972, 339] on span at bounding box center [970, 341] width 9 height 9
click at [971, 359] on span at bounding box center [970, 360] width 9 height 9
click at [970, 380] on span at bounding box center [970, 379] width 9 height 9
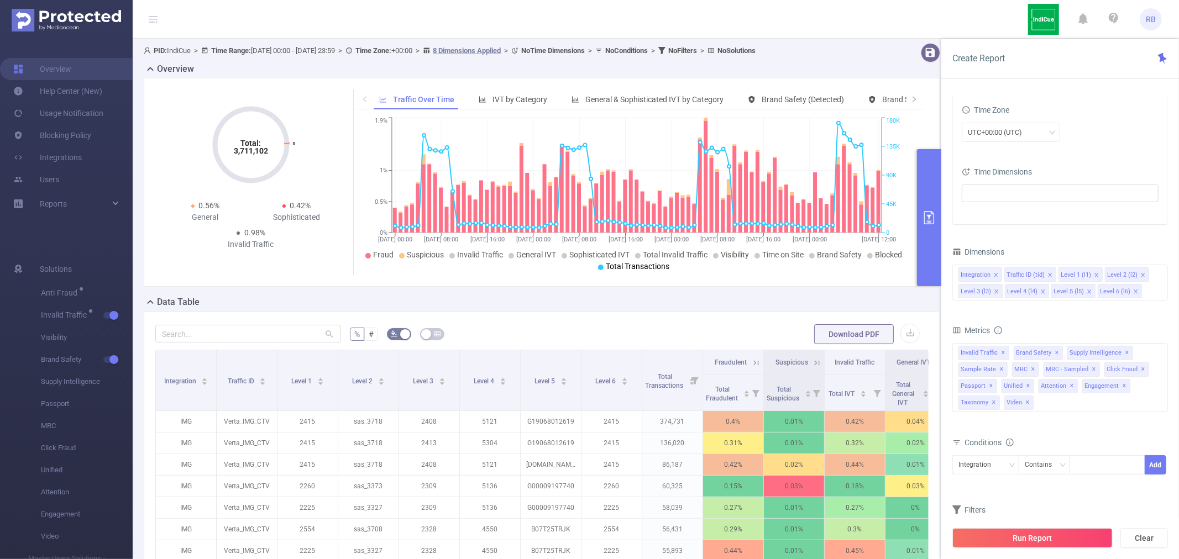
click at [1013, 426] on div "total Total General IVT Data Centers Disclosed Bots Known Crawlers Irregular Ac…" at bounding box center [1060, 385] width 216 height 89
click at [1078, 402] on div "Anti-Fraud Invalid Traffic Visibility Brand Safety Supply Intelligence Sample R…" at bounding box center [1060, 377] width 216 height 69
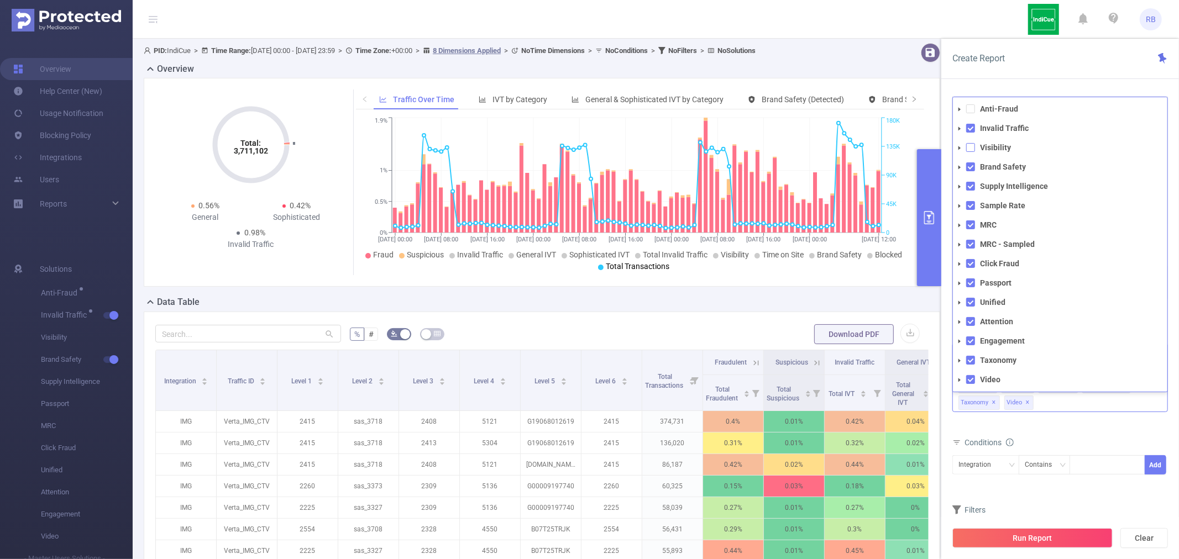
click at [968, 145] on span at bounding box center [970, 147] width 9 height 9
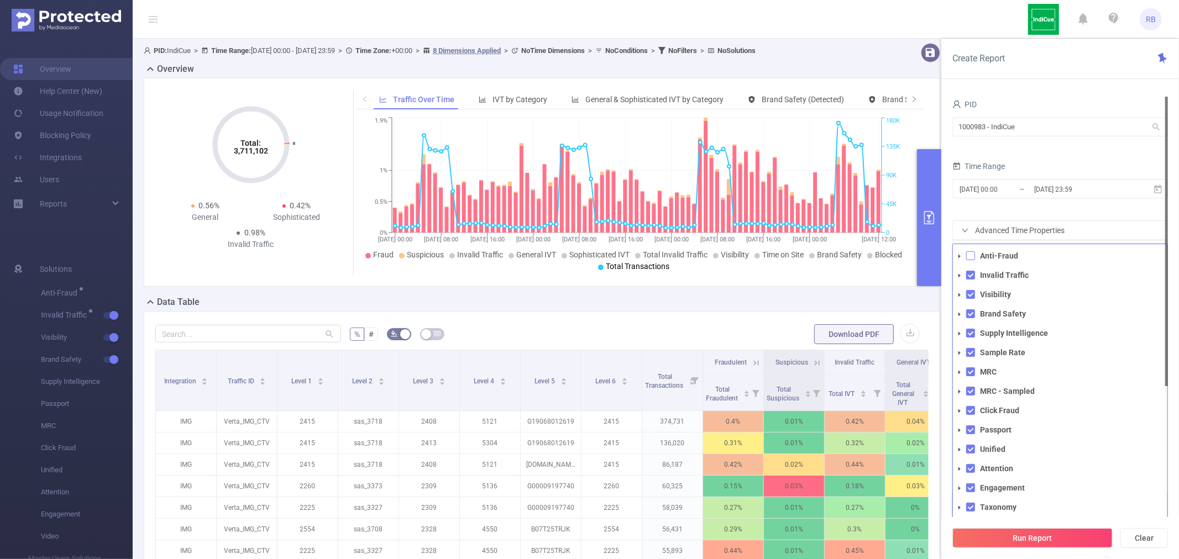
click at [970, 252] on span at bounding box center [970, 256] width 9 height 9
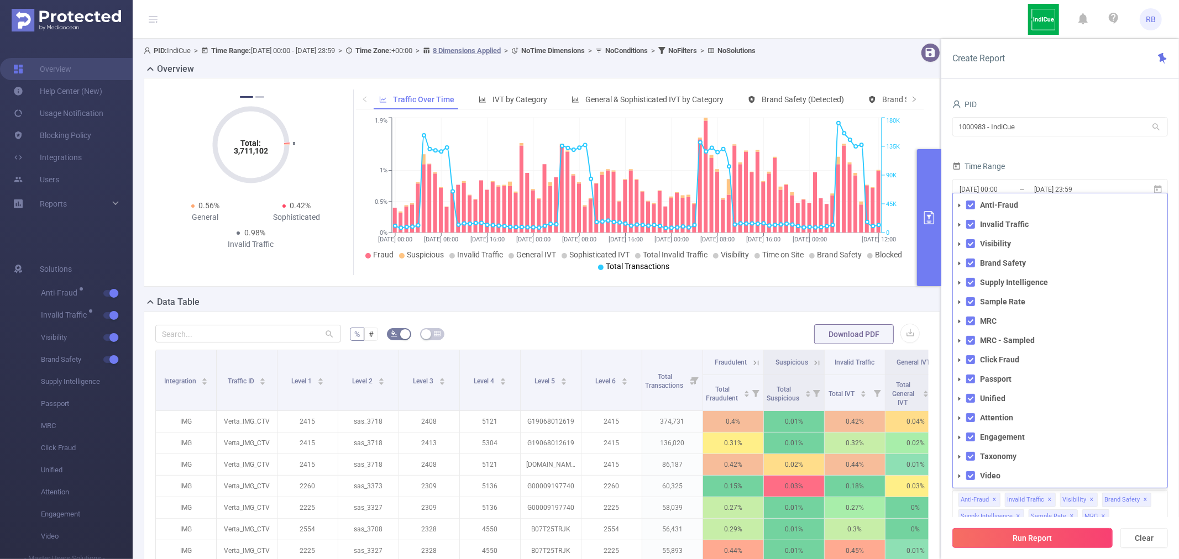
click at [1031, 532] on button "Run Report" at bounding box center [1032, 538] width 160 height 20
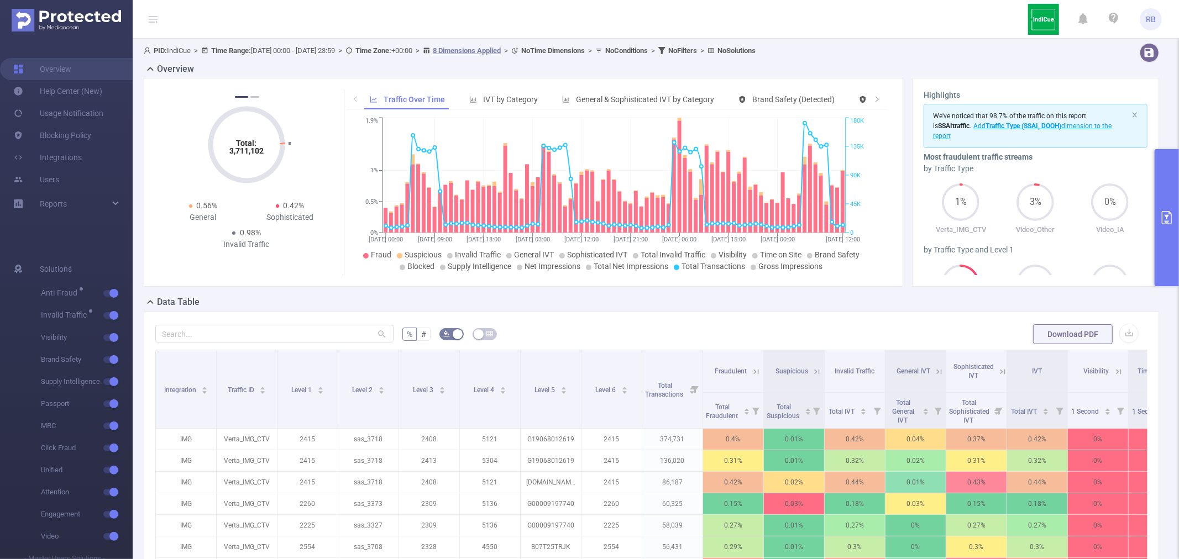
click at [1164, 210] on button "primary" at bounding box center [1167, 217] width 24 height 137
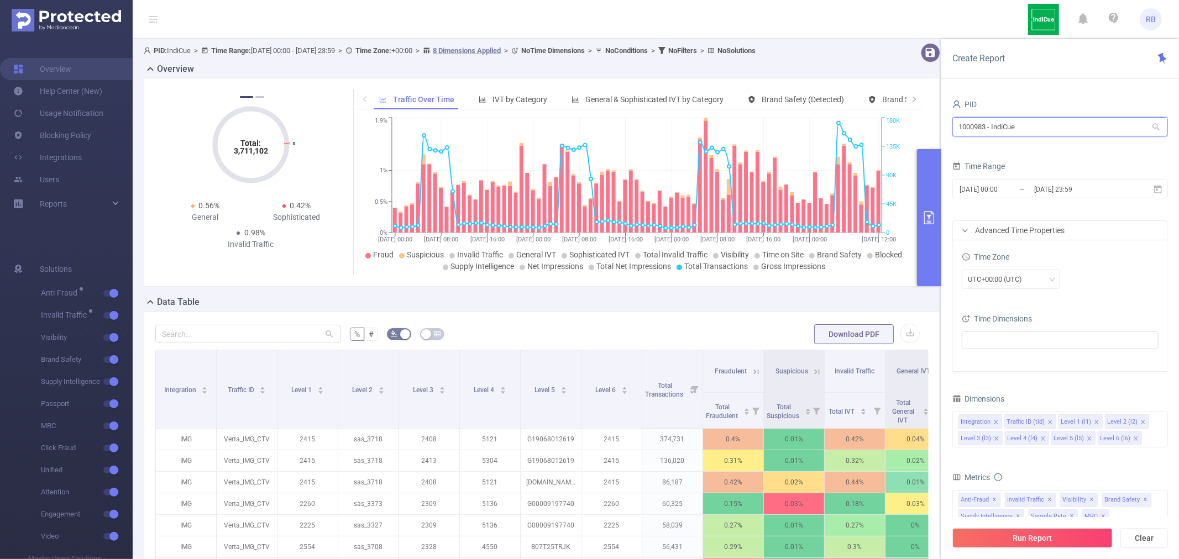
click at [1007, 127] on input "1000983 - IndiCue" at bounding box center [1060, 126] width 216 height 19
type input "ad"
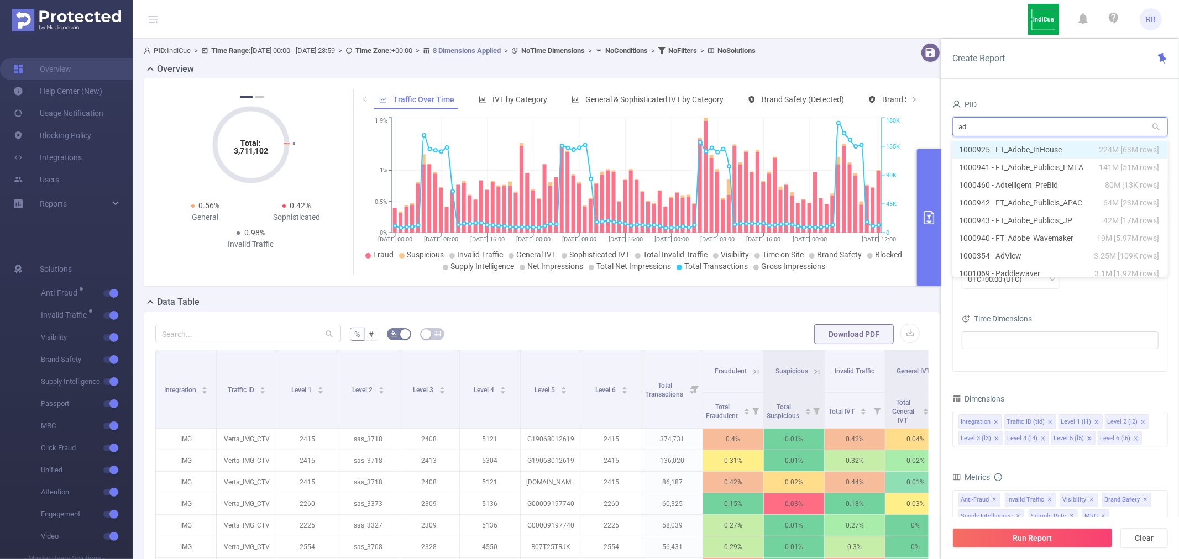
click at [1003, 147] on li "1000925 - FT_Adobe_InHouse 224M [63M rows]" at bounding box center [1060, 150] width 216 height 18
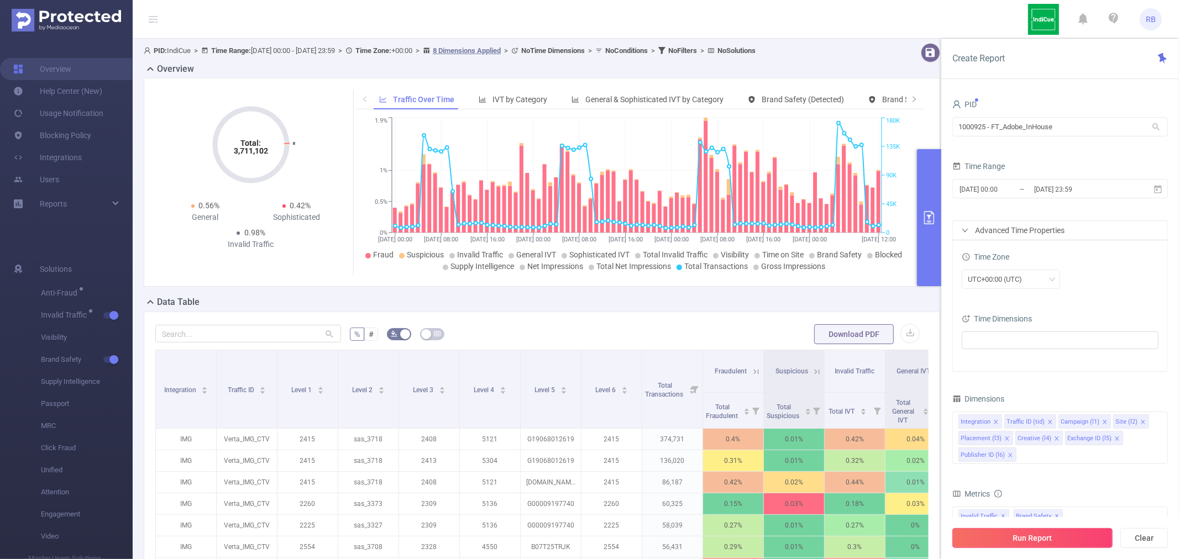
click at [1012, 530] on button "Run Report" at bounding box center [1032, 538] width 160 height 20
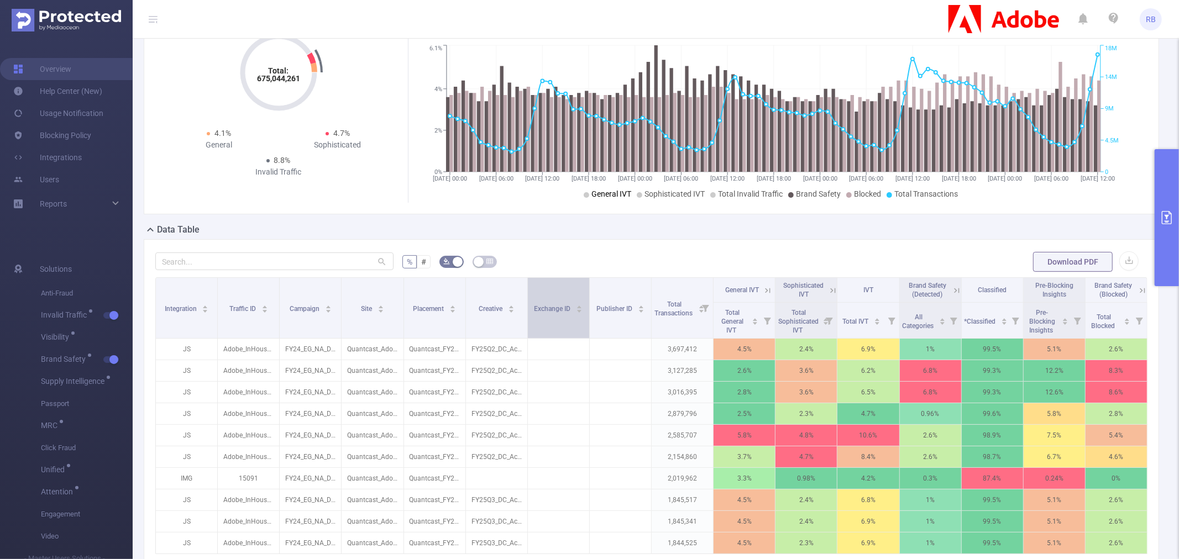
scroll to position [184, 0]
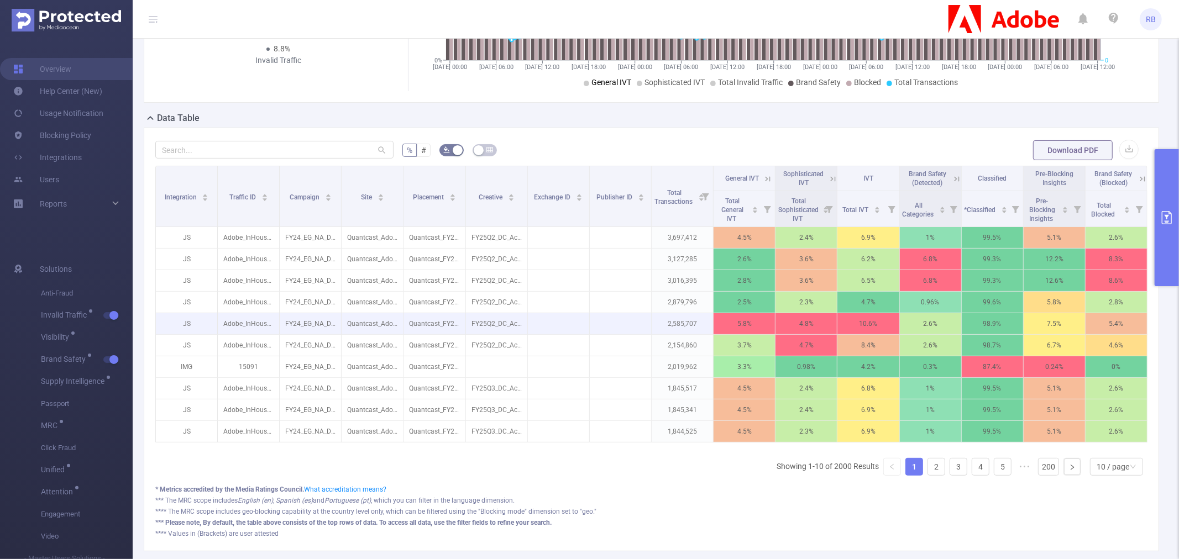
click at [458, 327] on p "Quantcast_FY24Acrobat_PSP_DirectPaid-Dynamic-Cookieless_US_DSK_BAN_728x90 [7892…" at bounding box center [434, 323] width 61 height 21
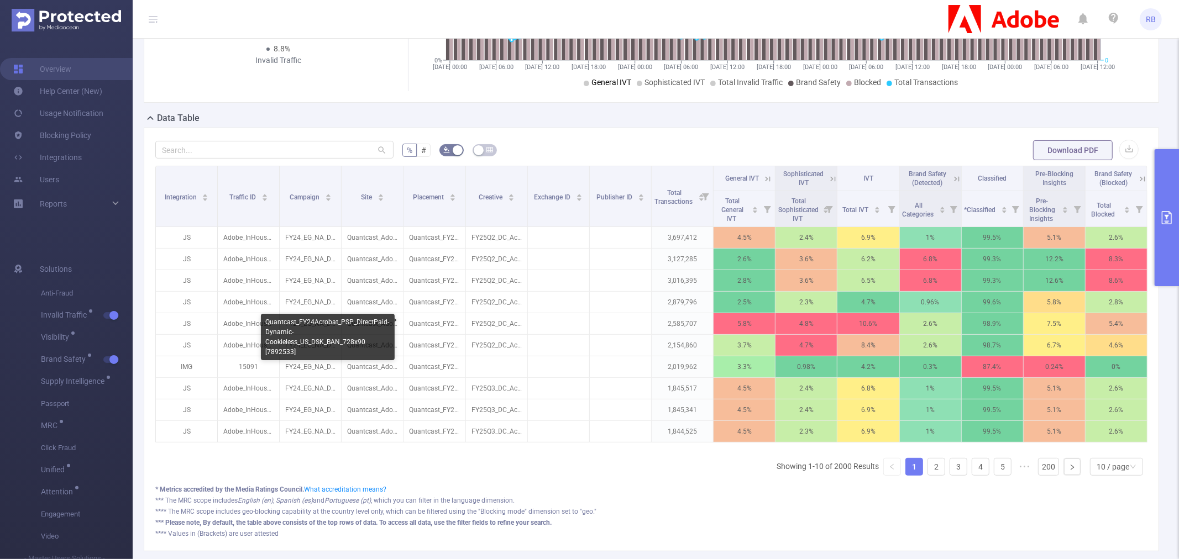
click at [321, 324] on div "Quantcast_FY24Acrobat_PSP_DirectPaid-Dynamic-Cookieless_US_DSK_BAN_728x90 [7892…" at bounding box center [328, 337] width 134 height 46
click at [784, 144] on form "% # Download PDF" at bounding box center [651, 150] width 992 height 22
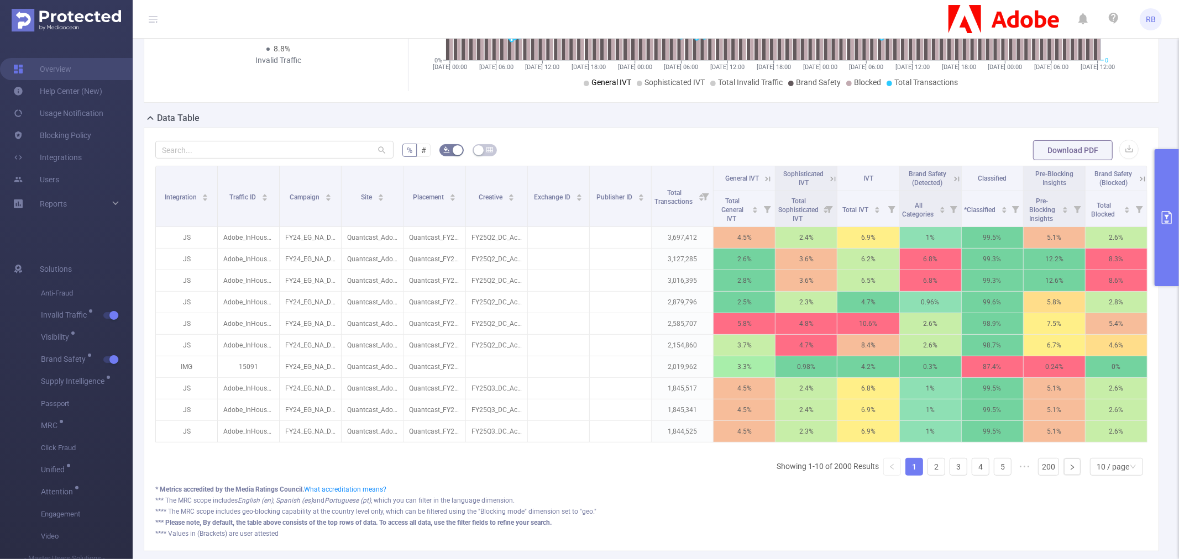
click at [1173, 246] on button "primary" at bounding box center [1167, 217] width 24 height 137
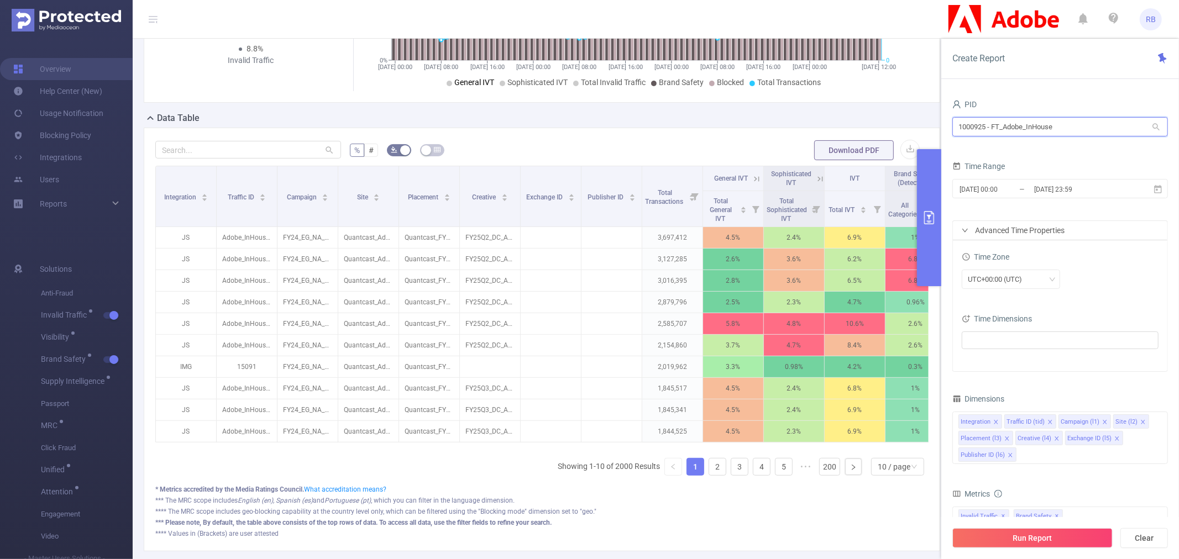
click at [1052, 135] on input "1000925 - FT_Adobe_InHouse" at bounding box center [1060, 126] width 216 height 19
click at [744, 212] on div "Total General IVT" at bounding box center [726, 209] width 41 height 29
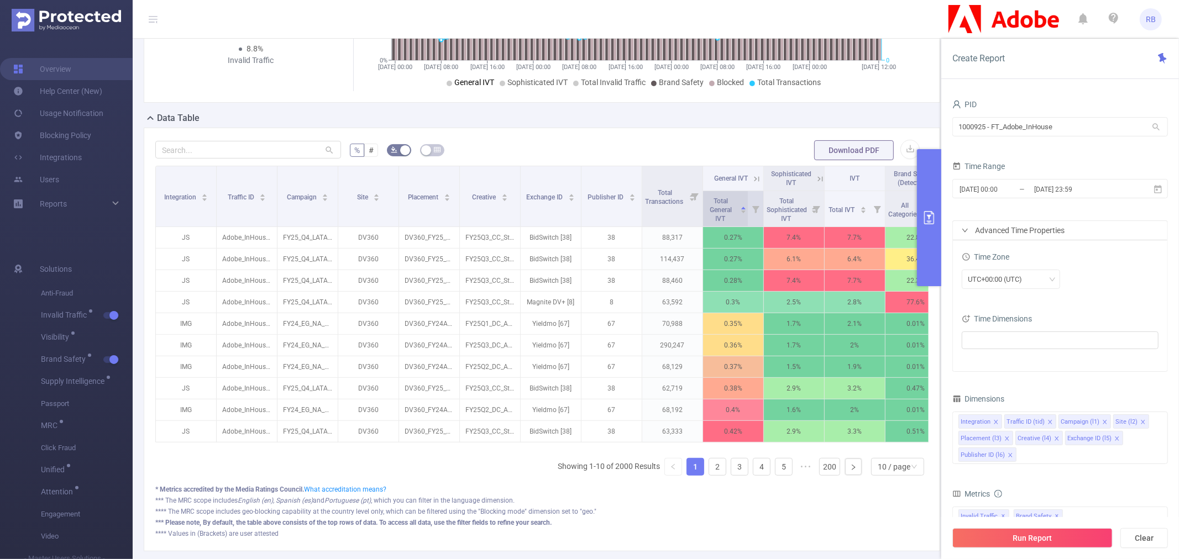
click at [744, 212] on div "Total General IVT" at bounding box center [726, 209] width 41 height 29
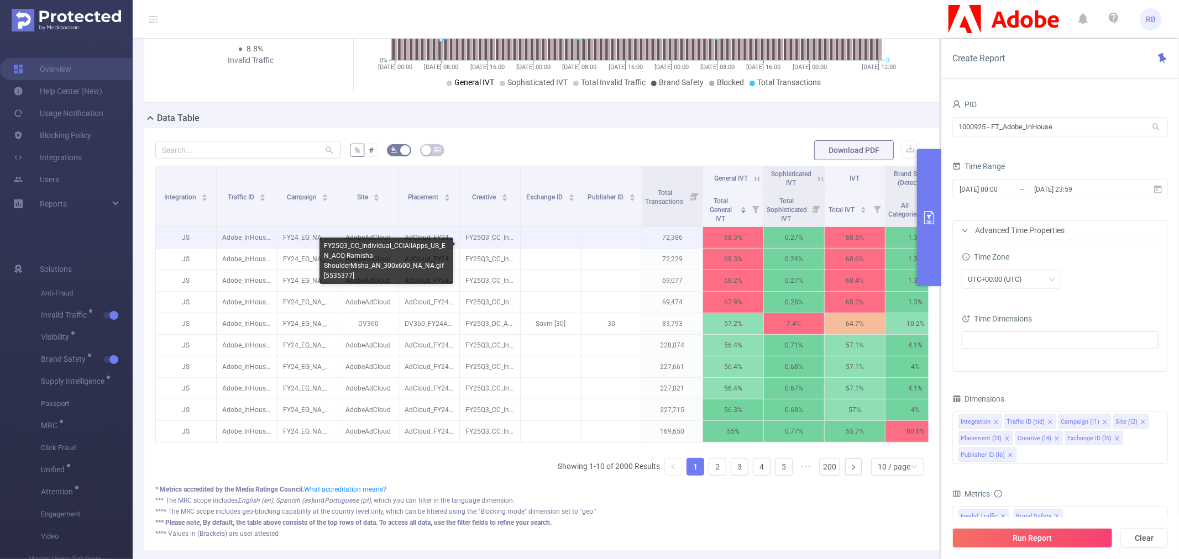
click at [491, 246] on p "FY25Q3_CC_Individual_CCIAllApps_US_EN_ACQ-Ramisha-ShoulderMisha_AN_300x600_NA_N…" at bounding box center [490, 237] width 60 height 21
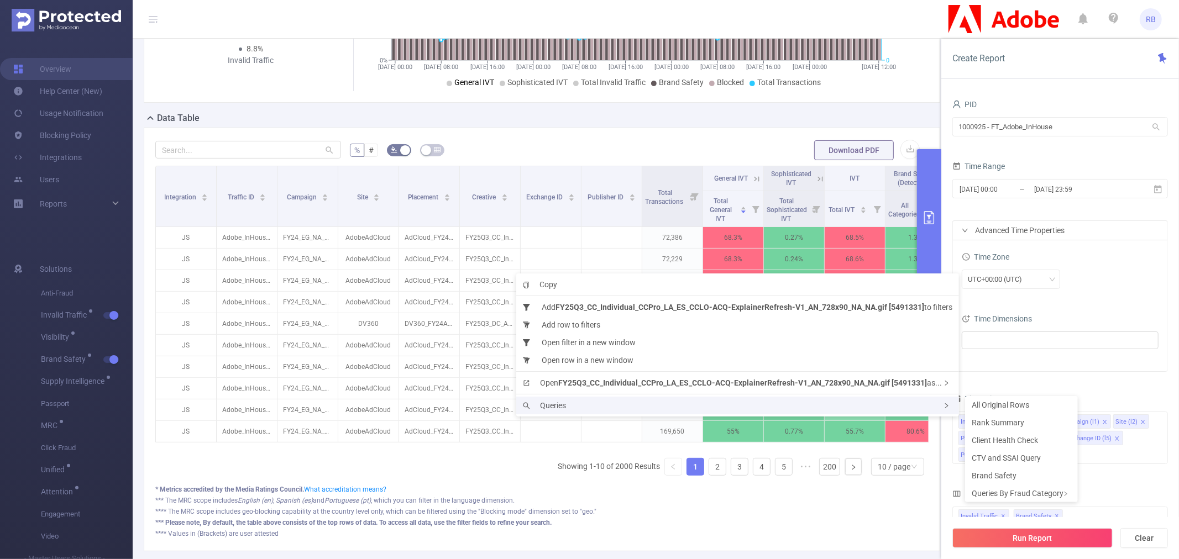
click at [534, 411] on div "Queries" at bounding box center [737, 406] width 443 height 18
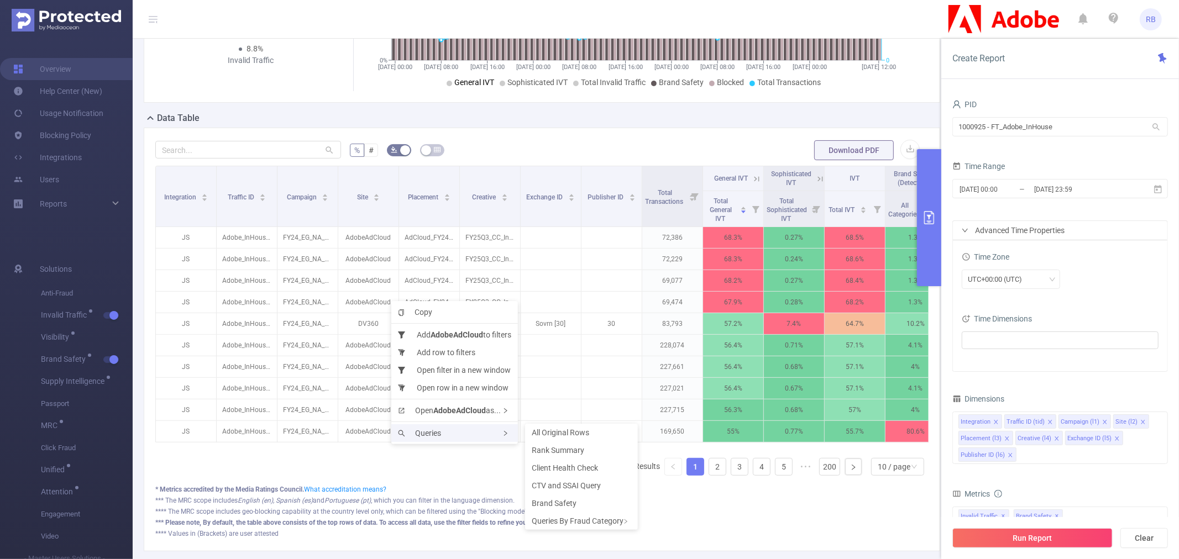
click at [413, 429] on span "Queries" at bounding box center [419, 433] width 43 height 9
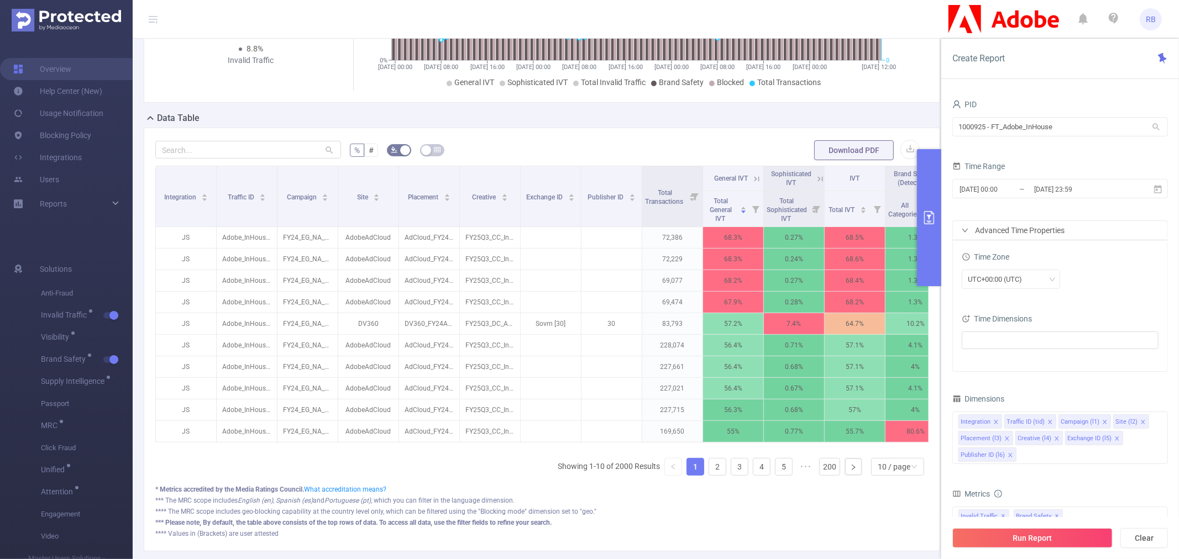
click at [930, 234] on button "primary" at bounding box center [929, 217] width 24 height 137
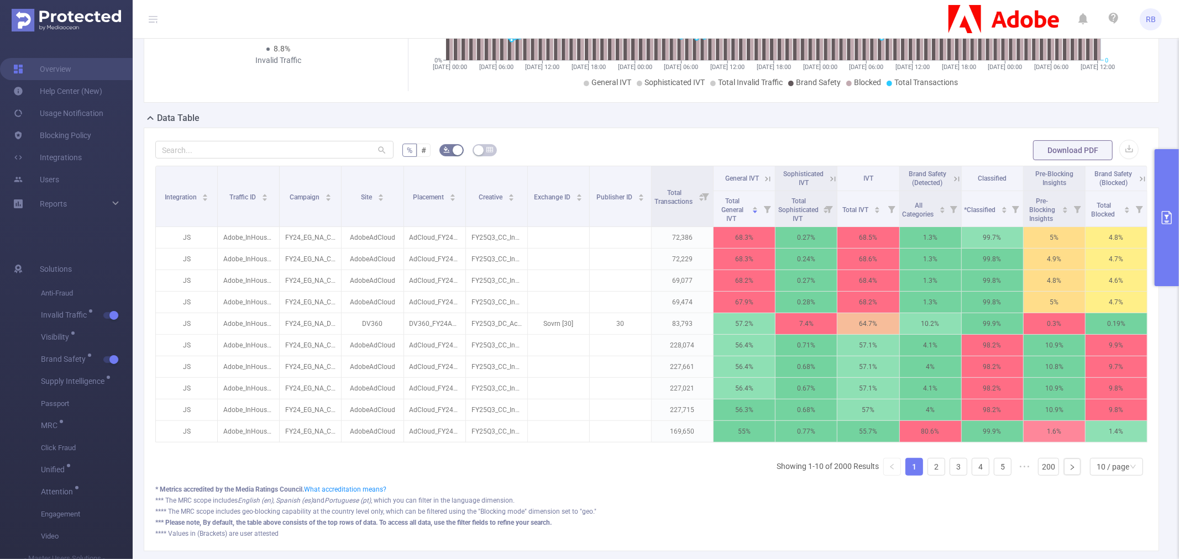
click at [1166, 219] on icon "primary" at bounding box center [1166, 217] width 13 height 13
